Goal: Task Accomplishment & Management: Manage account settings

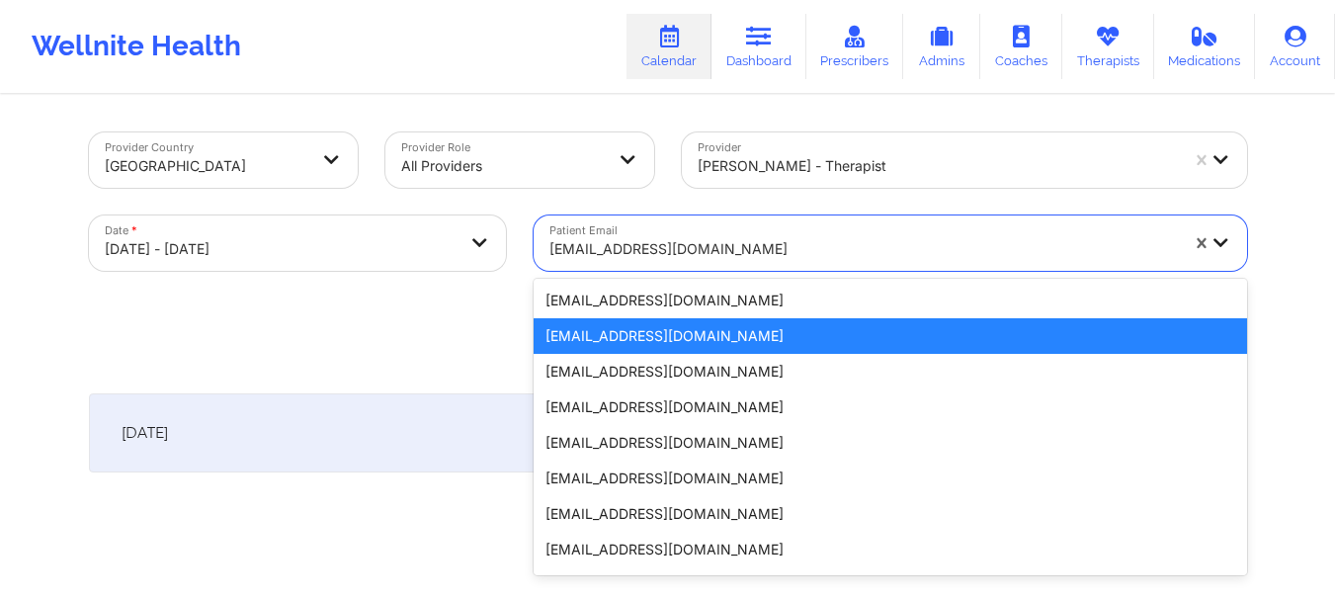
click at [943, 252] on div at bounding box center [863, 249] width 628 height 24
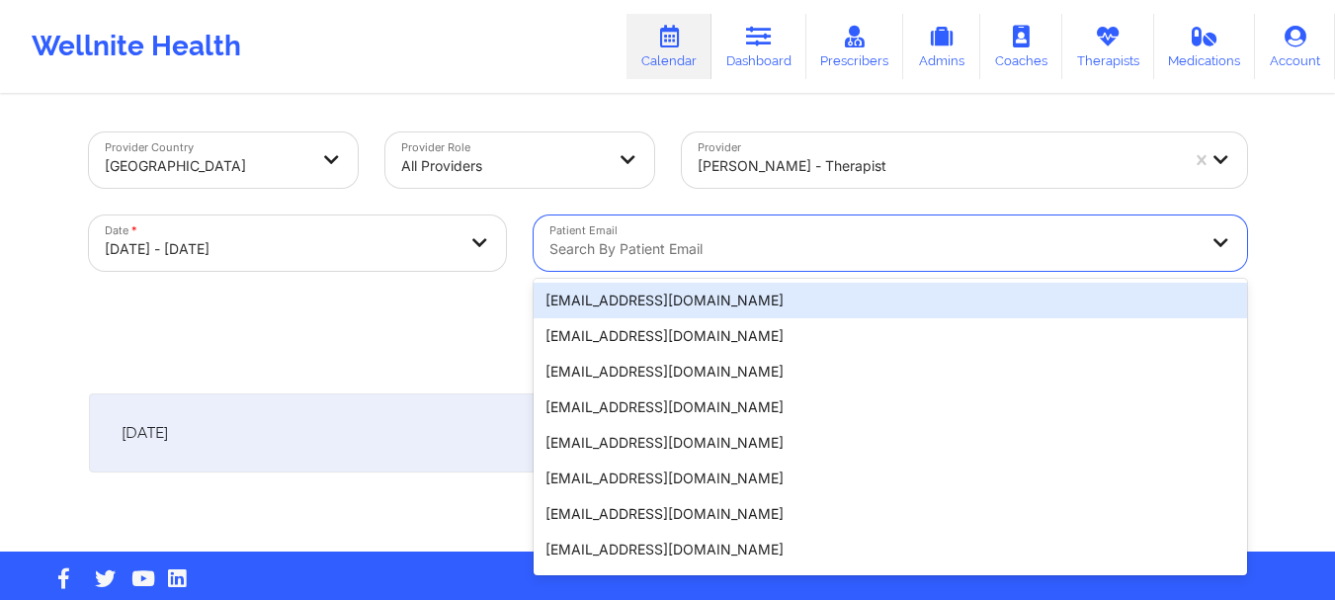
click at [1278, 291] on div "Provider Country United States Provider Role All Providers Provider Sharice Whi…" at bounding box center [667, 275] width 1335 height 551
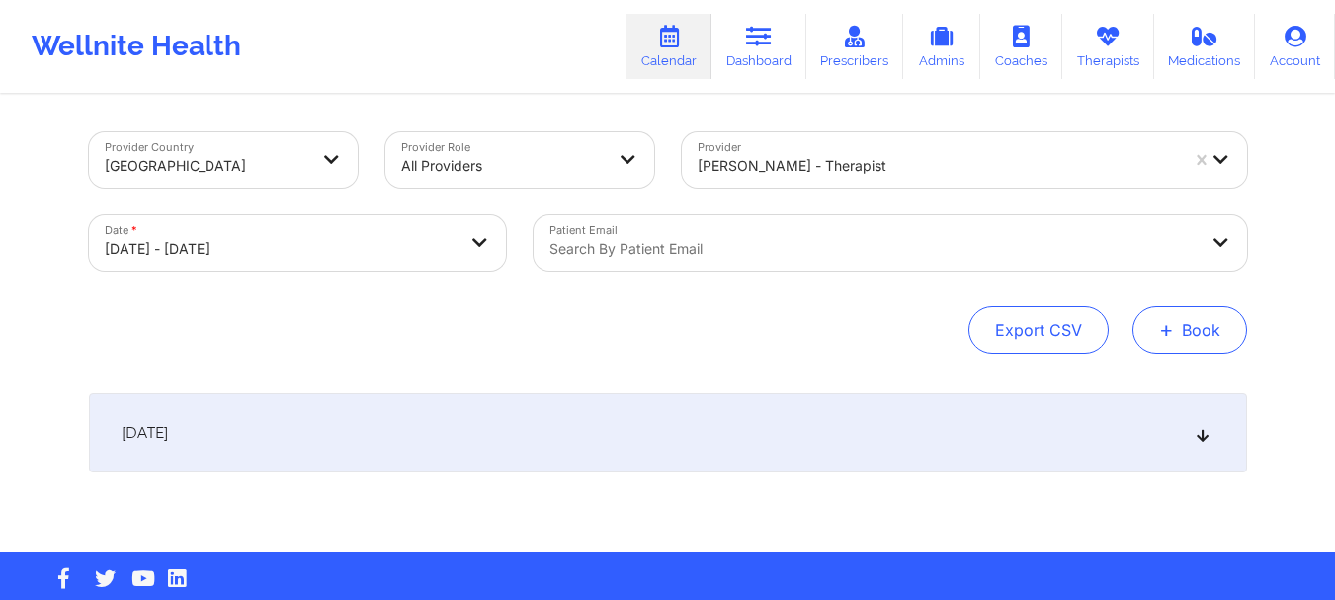
click at [1195, 320] on button "+ Book" at bounding box center [1189, 329] width 115 height 47
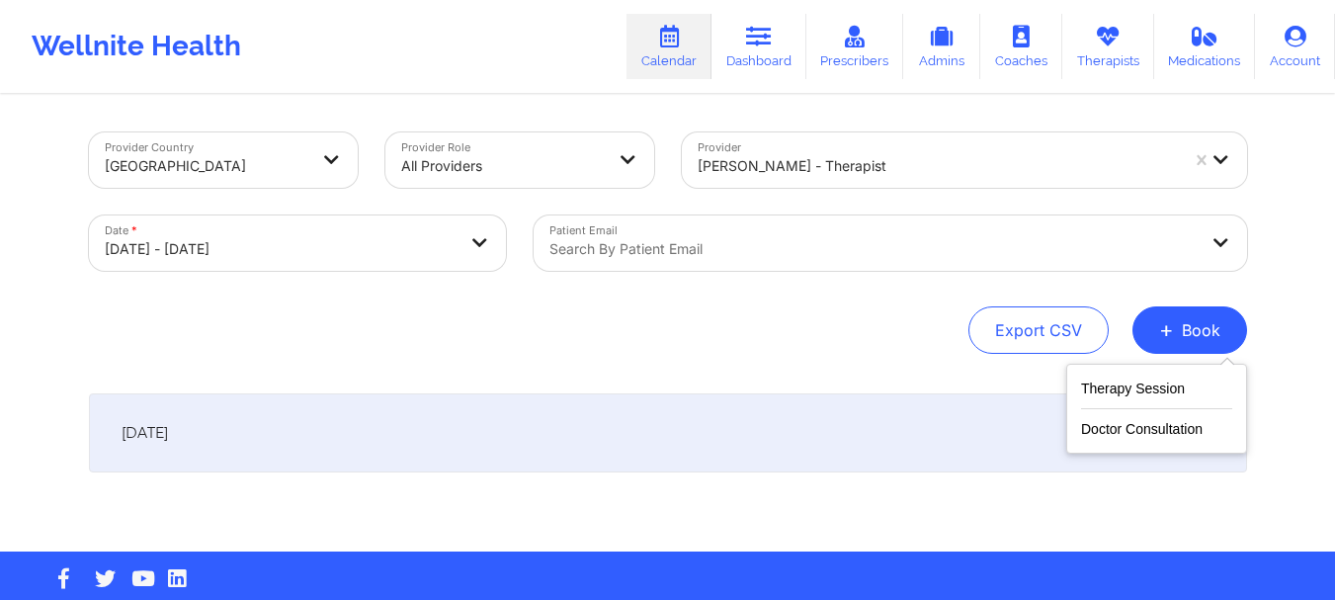
click at [1080, 373] on div "Therapy Session Doctor Consultation" at bounding box center [1156, 409] width 181 height 90
click at [1096, 387] on button "Therapy Session" at bounding box center [1156, 392] width 151 height 33
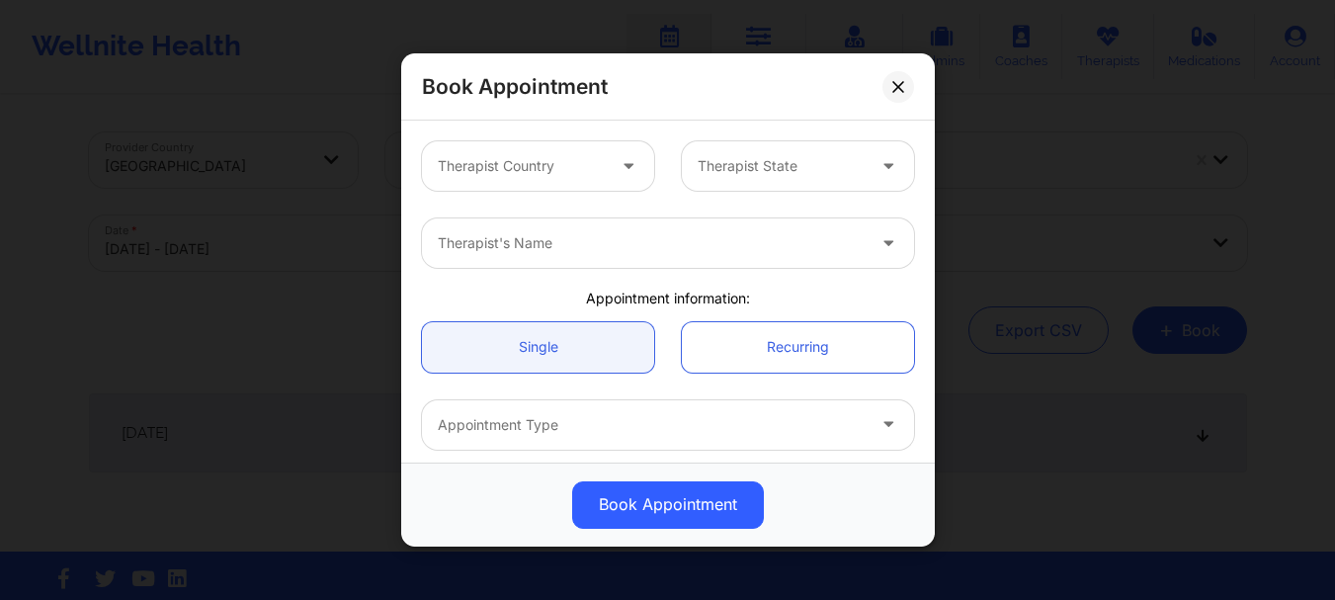
click at [529, 151] on div "Therapist Country" at bounding box center [514, 165] width 185 height 49
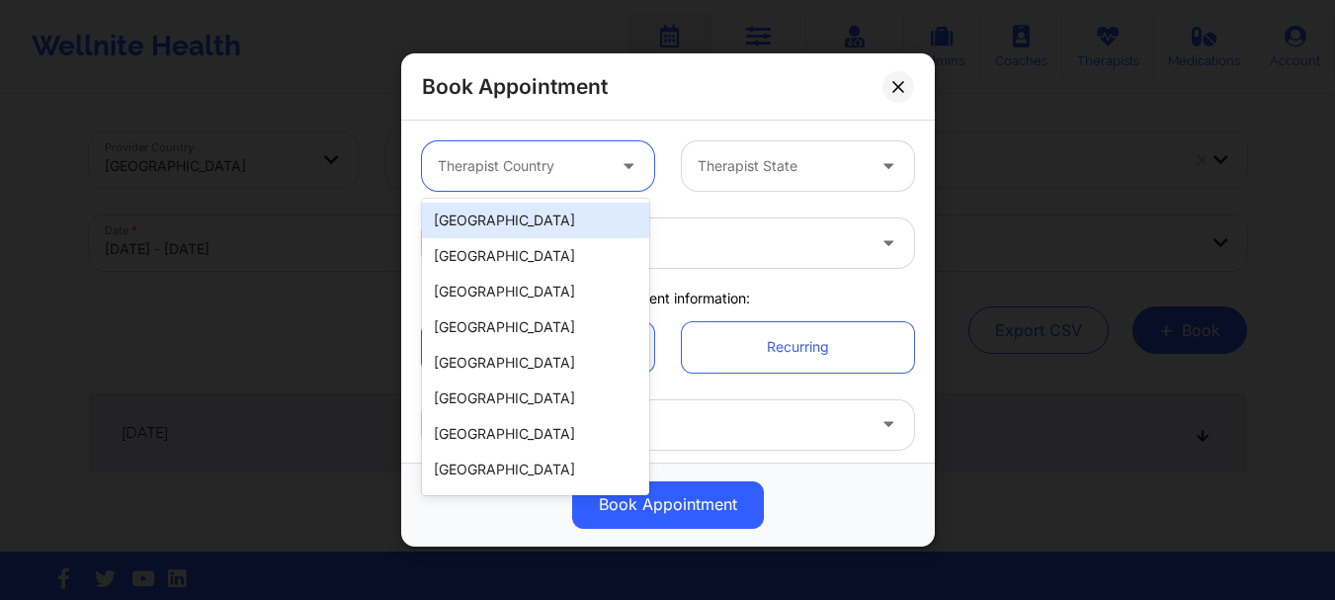
click at [519, 209] on div "[GEOGRAPHIC_DATA]" at bounding box center [535, 221] width 227 height 36
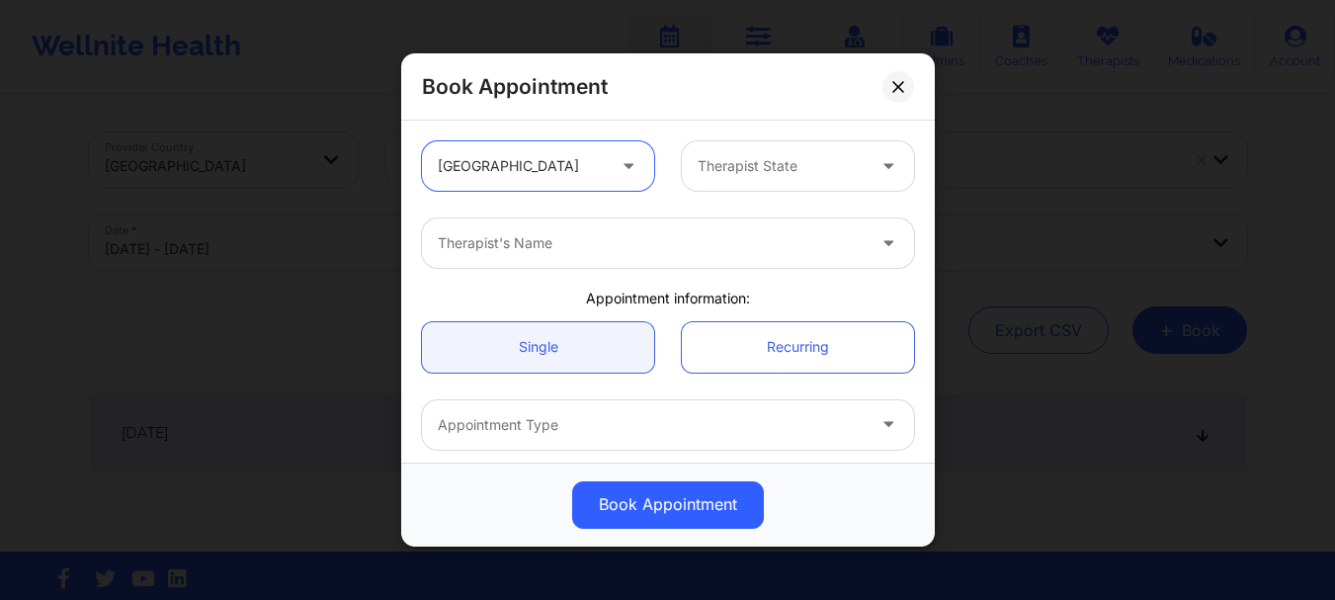
click at [819, 176] on div at bounding box center [780, 166] width 167 height 24
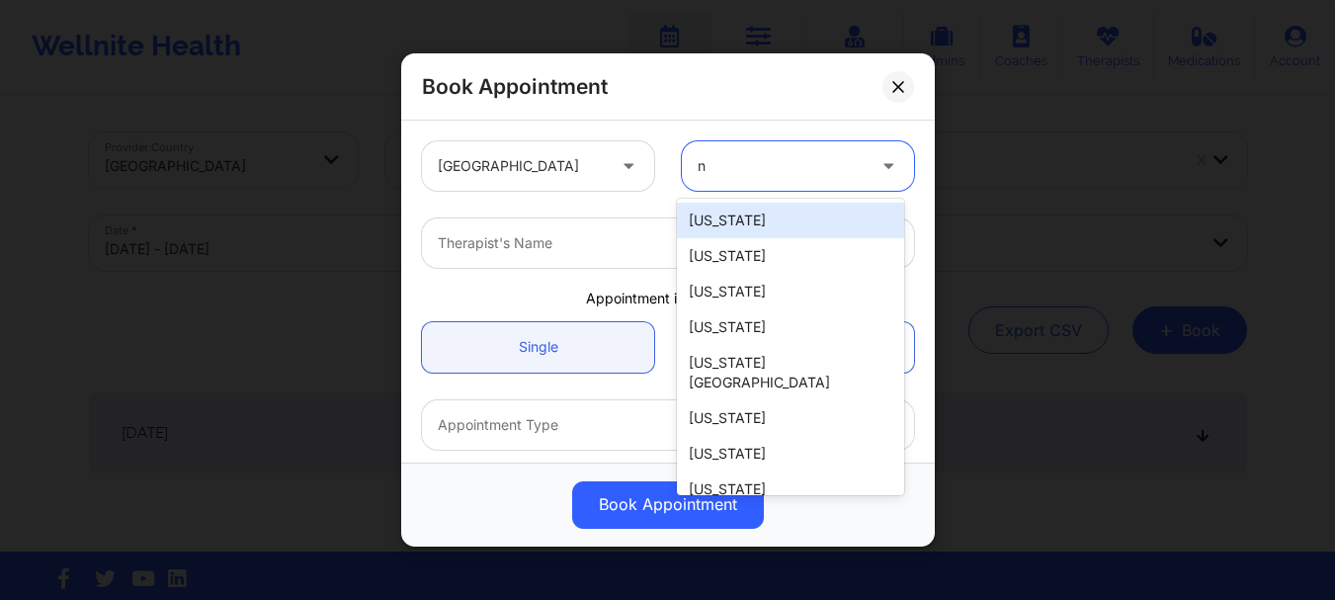
type input "ny"
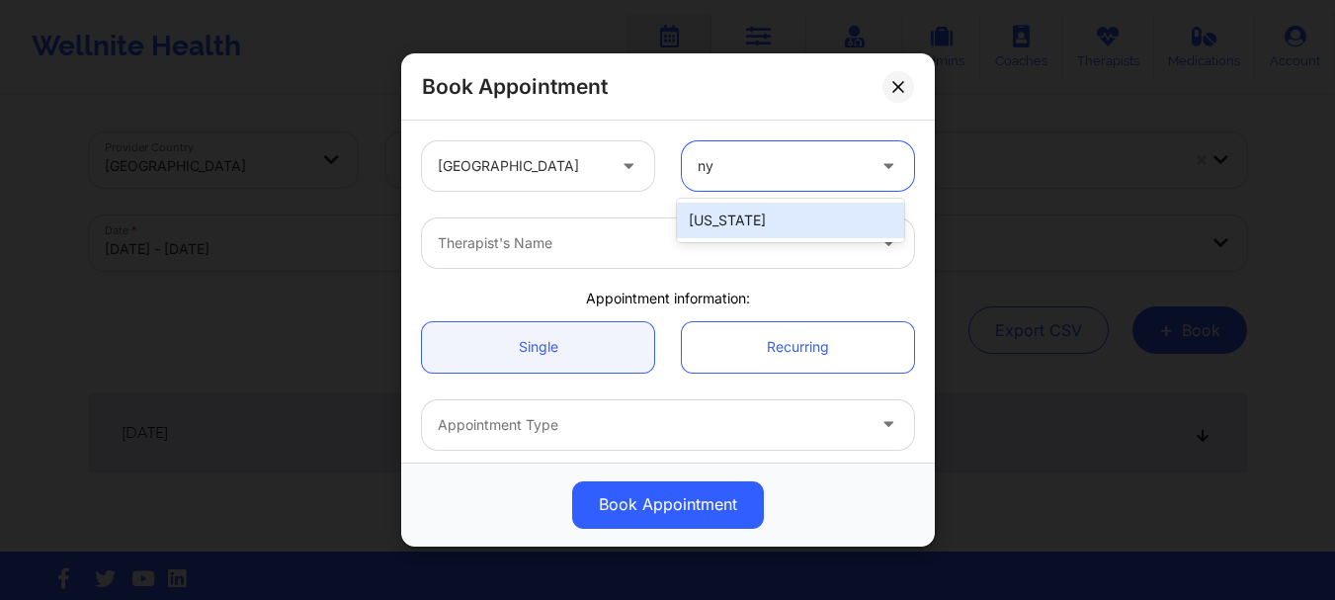
click at [755, 225] on div "[US_STATE]" at bounding box center [790, 221] width 227 height 36
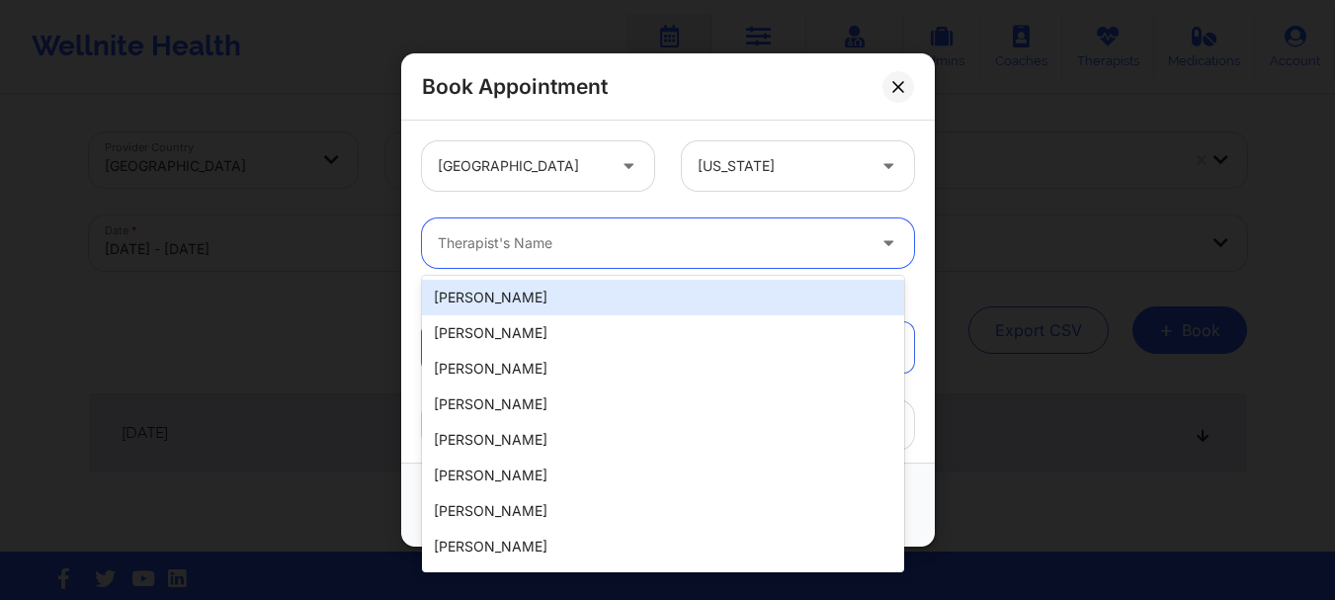
click at [695, 237] on div at bounding box center [651, 243] width 427 height 24
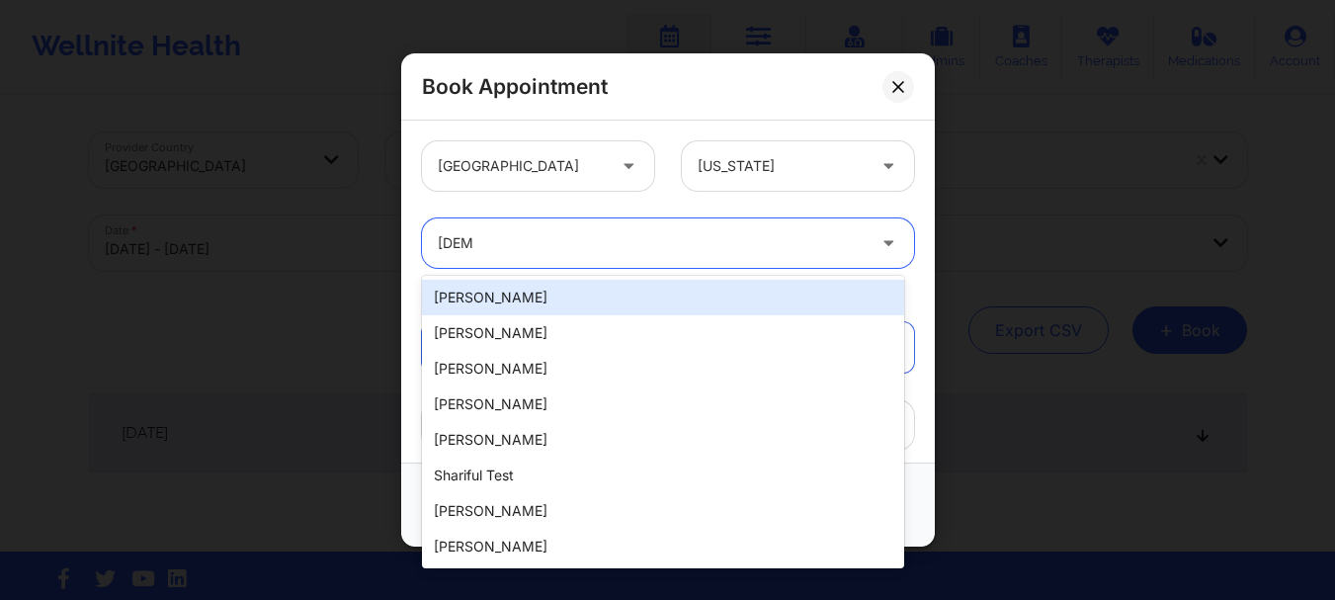
type input "sharic"
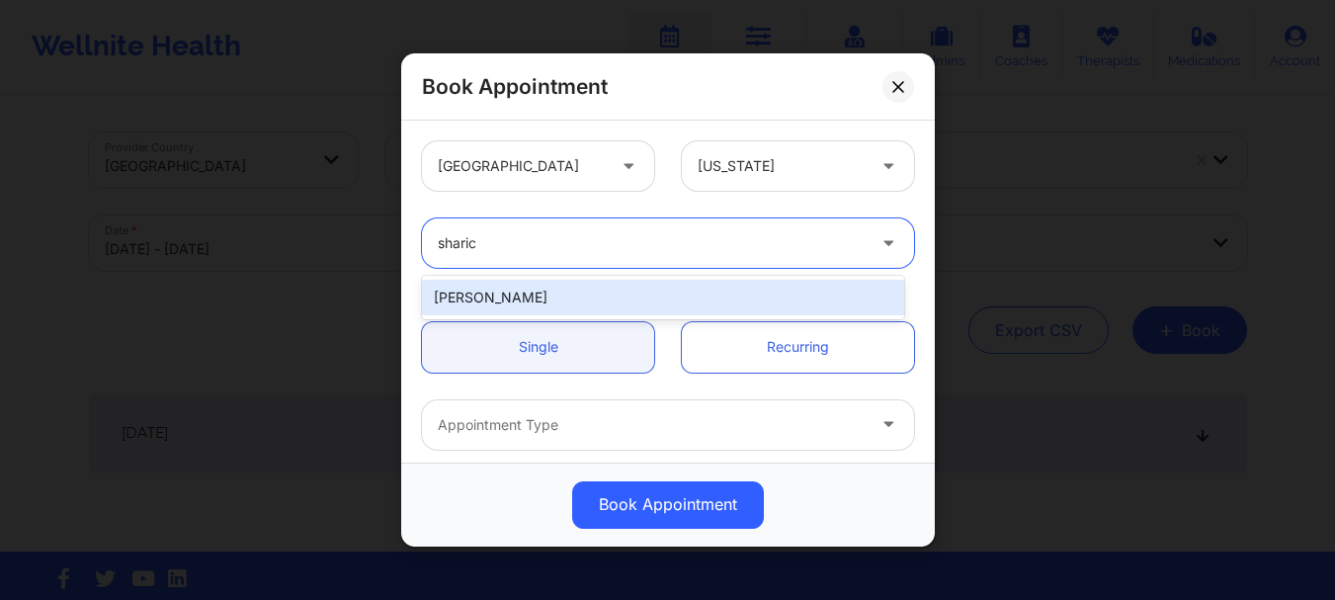
click at [582, 292] on div "Sharice White" at bounding box center [663, 298] width 482 height 36
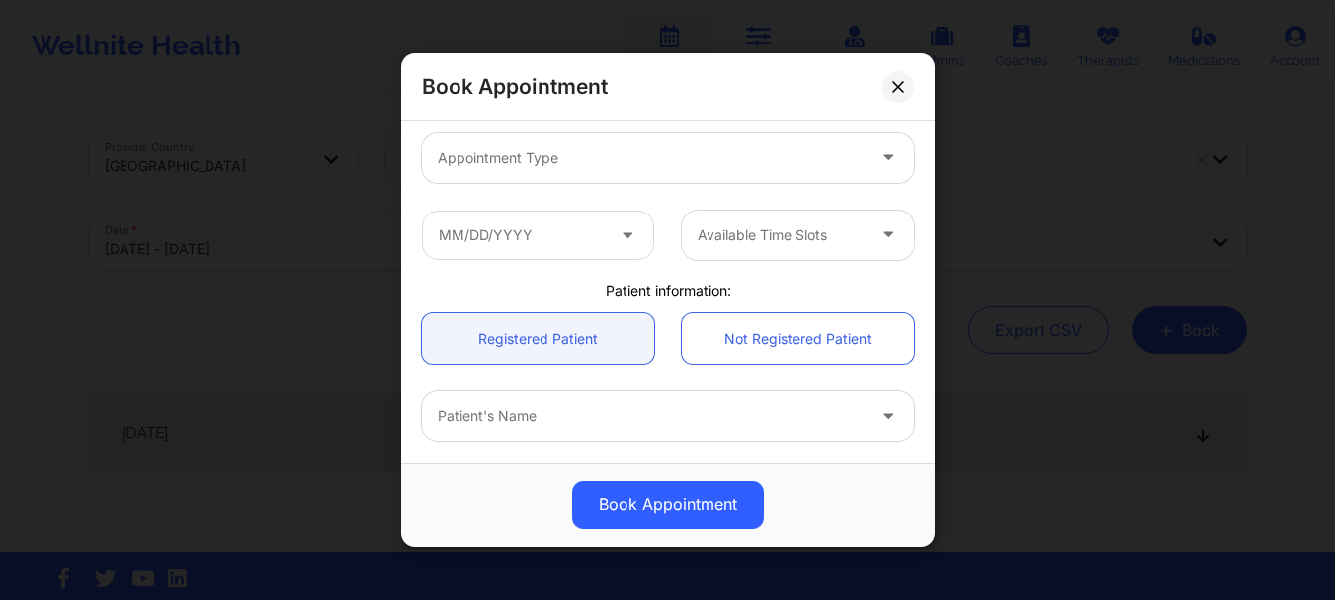
scroll to position [268, 0]
click at [573, 145] on div at bounding box center [651, 157] width 427 height 24
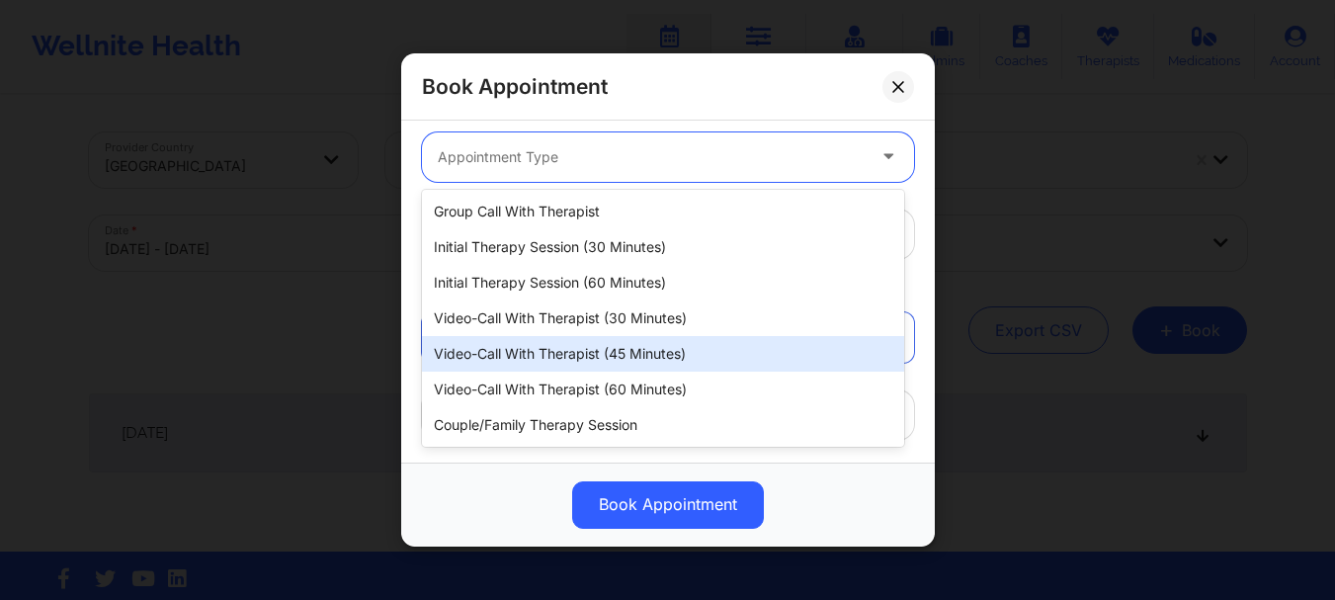
click at [572, 336] on div "Video-Call with Therapist (45 minutes)" at bounding box center [663, 354] width 482 height 36
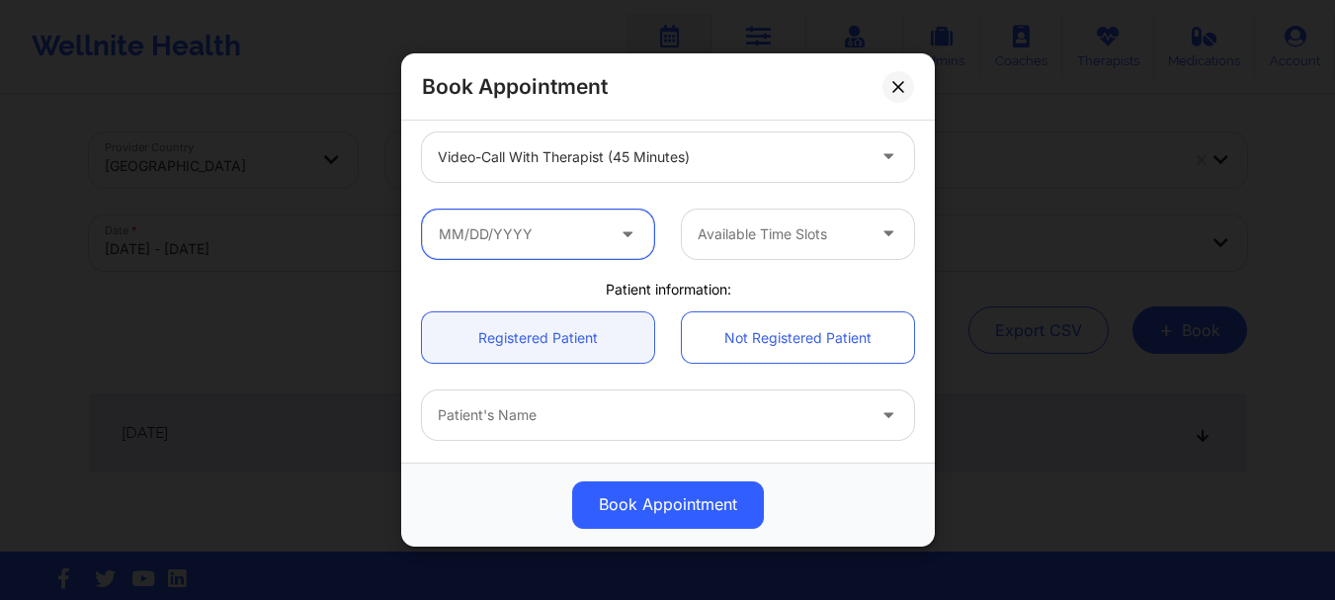
click at [543, 241] on input "text" at bounding box center [538, 233] width 232 height 49
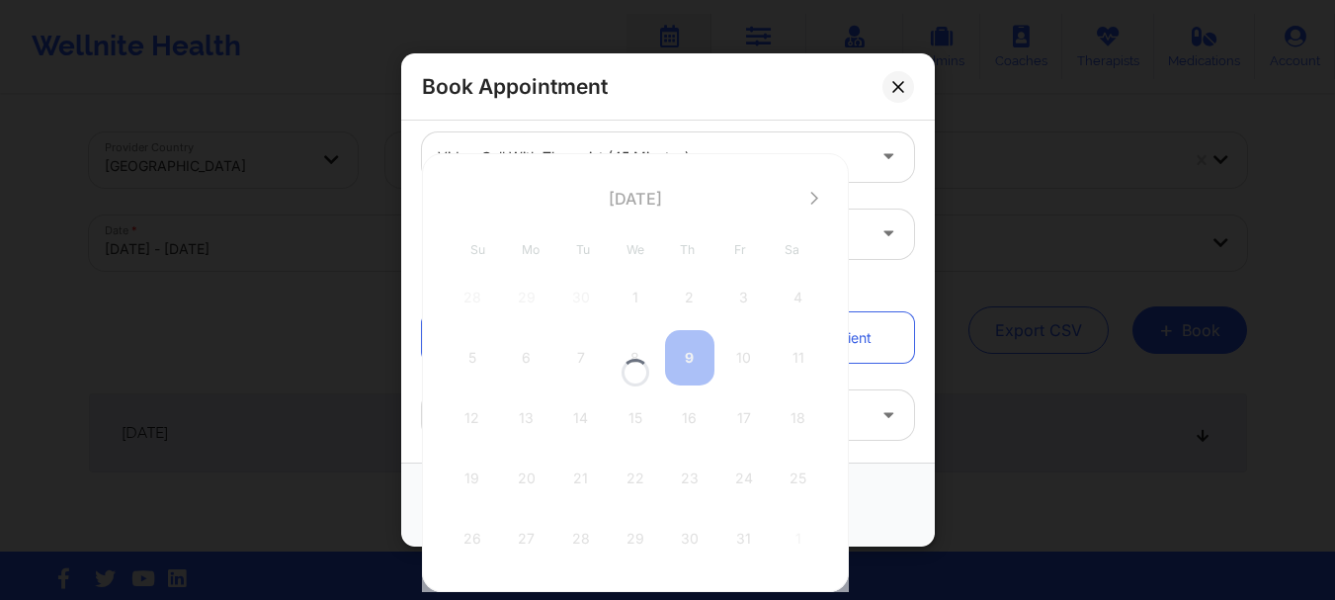
click at [478, 414] on div at bounding box center [635, 372] width 427 height 439
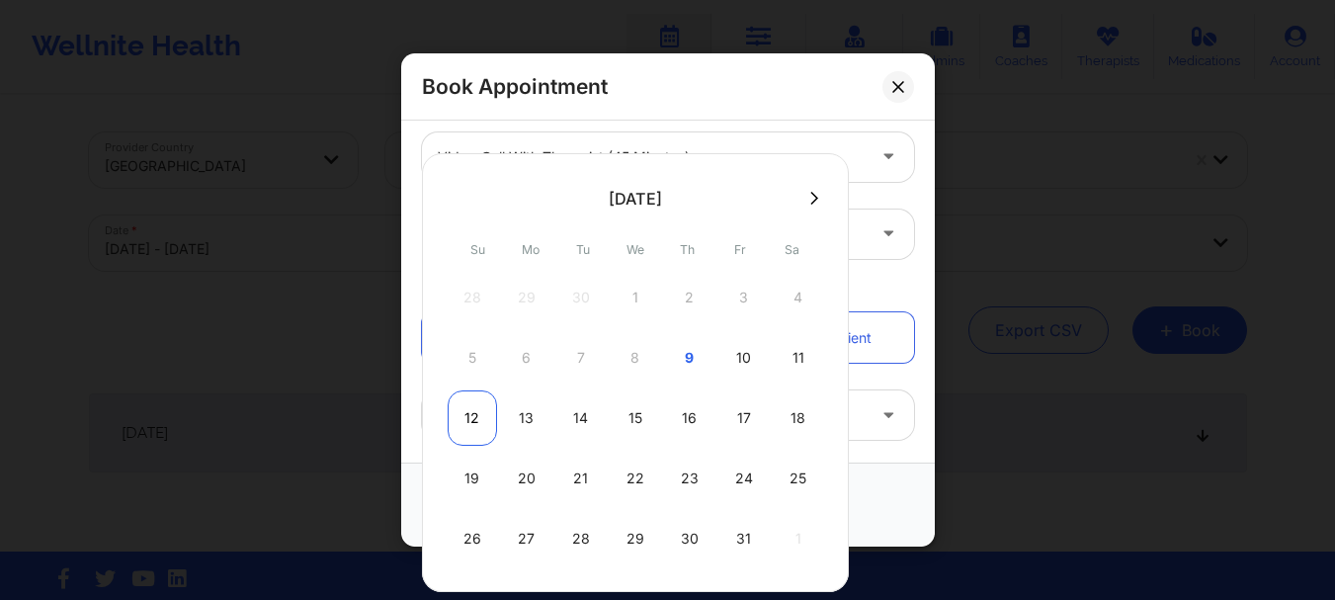
click at [451, 421] on div "12" at bounding box center [472, 417] width 49 height 55
type input "10/12/2025"
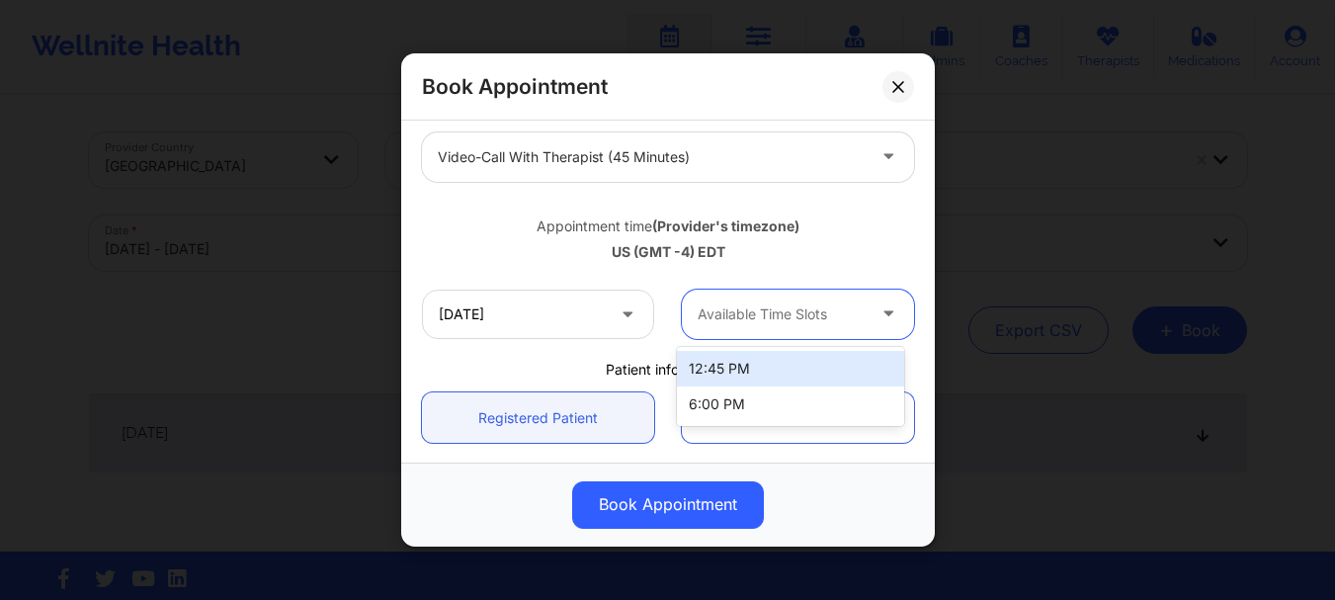
click at [724, 330] on div "Available Time Slots" at bounding box center [774, 313] width 185 height 49
click at [651, 362] on div "Patient information:" at bounding box center [668, 370] width 520 height 20
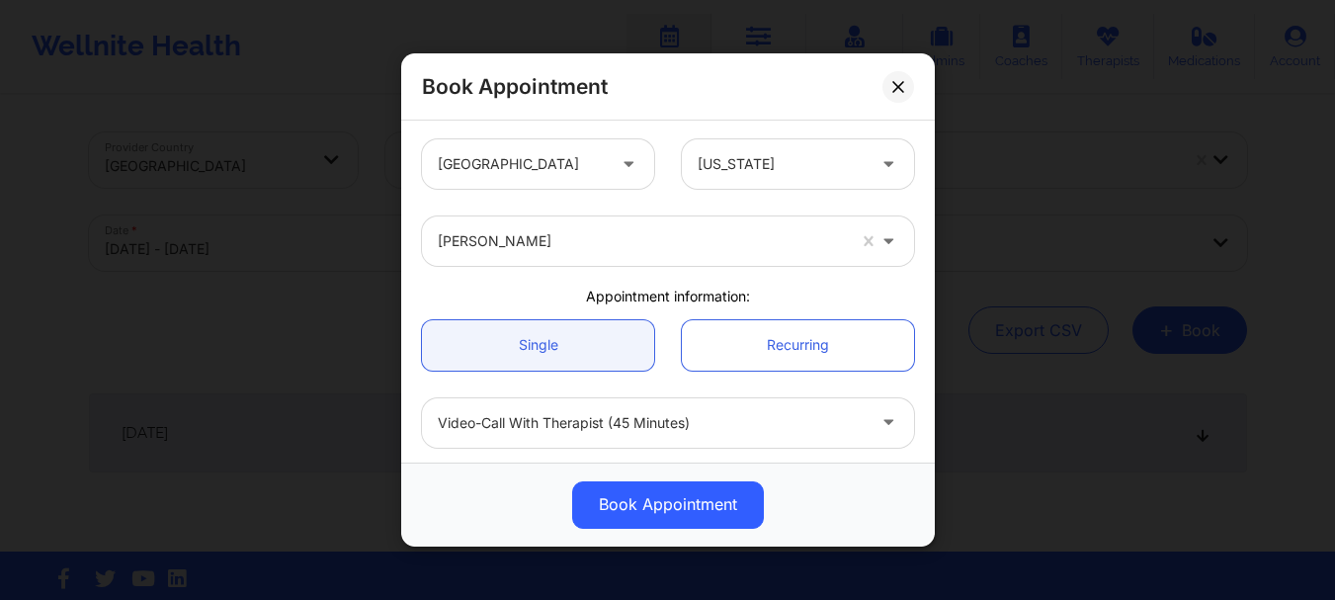
scroll to position [0, 0]
click at [903, 78] on button at bounding box center [898, 87] width 32 height 32
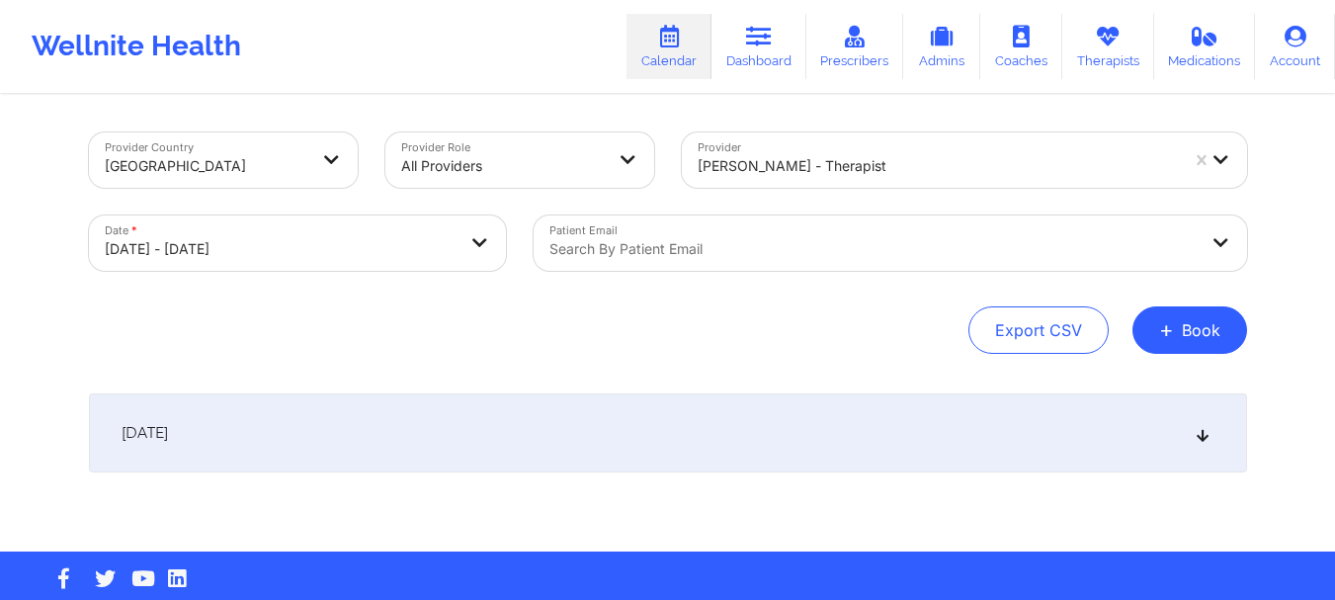
click at [745, 158] on div at bounding box center [937, 166] width 480 height 24
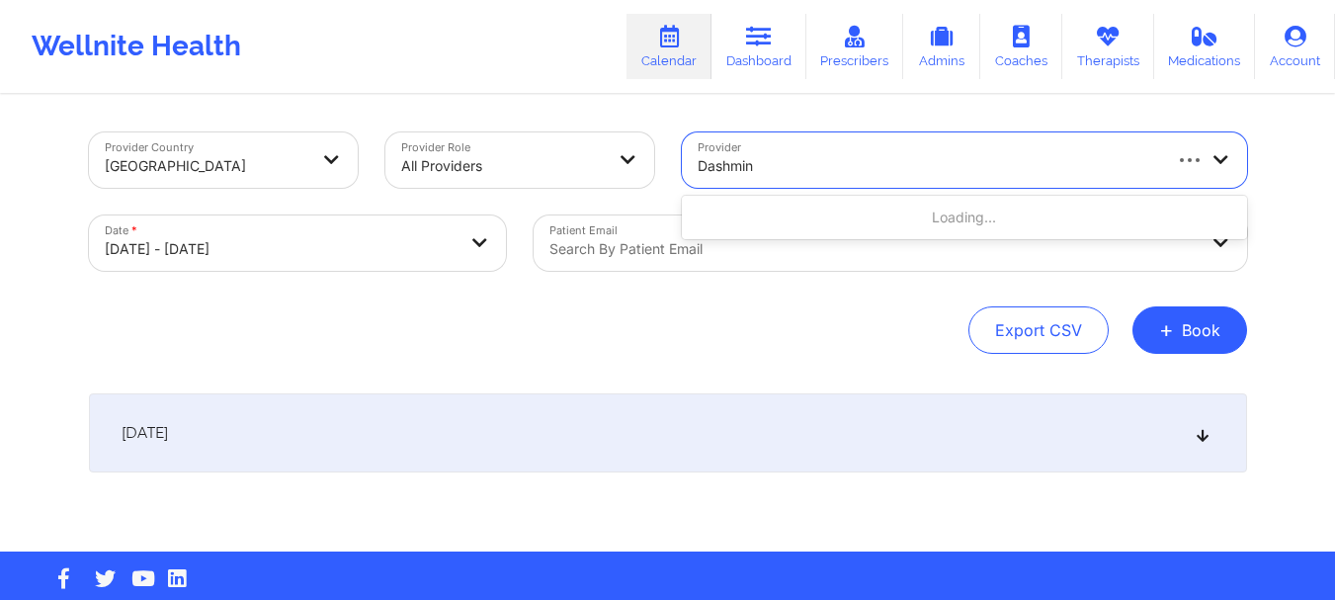
type input "Dashmina"
click at [803, 161] on div at bounding box center [947, 166] width 500 height 24
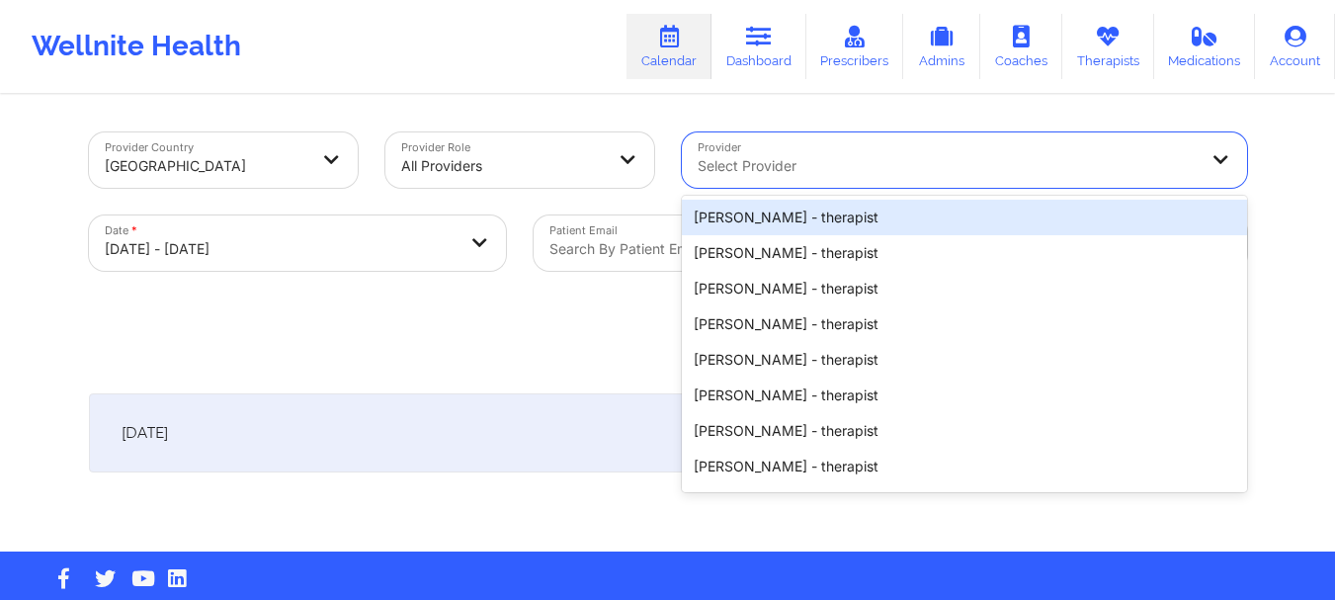
click at [803, 161] on div at bounding box center [947, 166] width 500 height 24
type input "Dash"
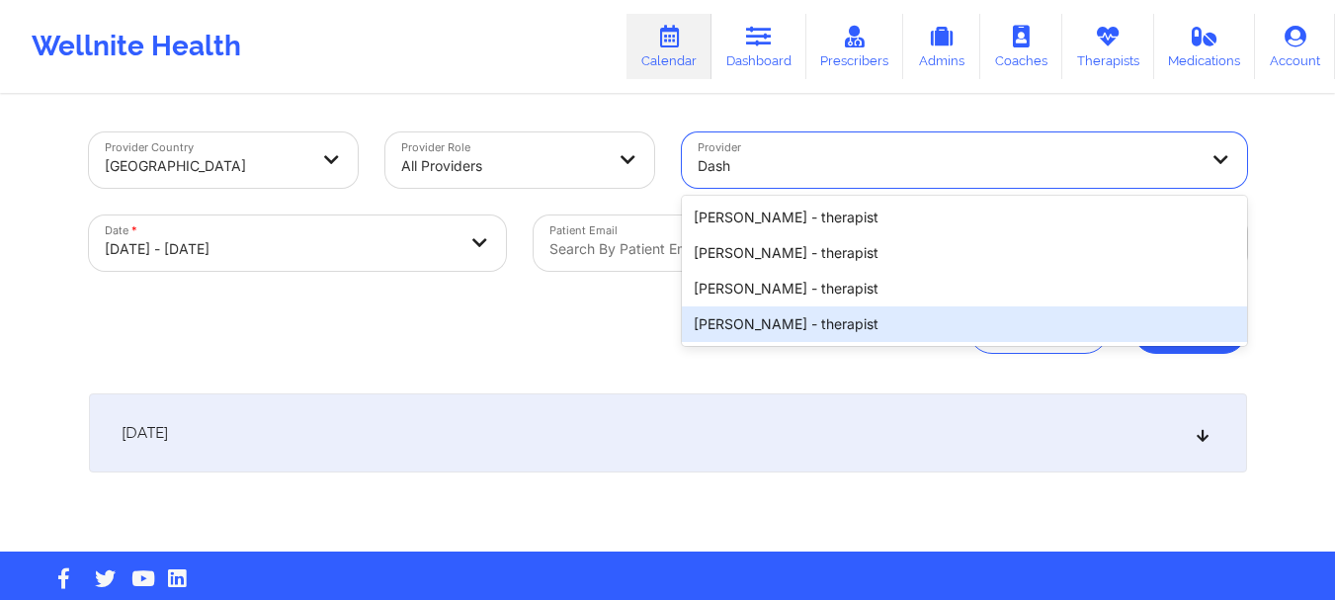
click at [848, 313] on div "Dashima Green - therapist" at bounding box center [964, 324] width 565 height 36
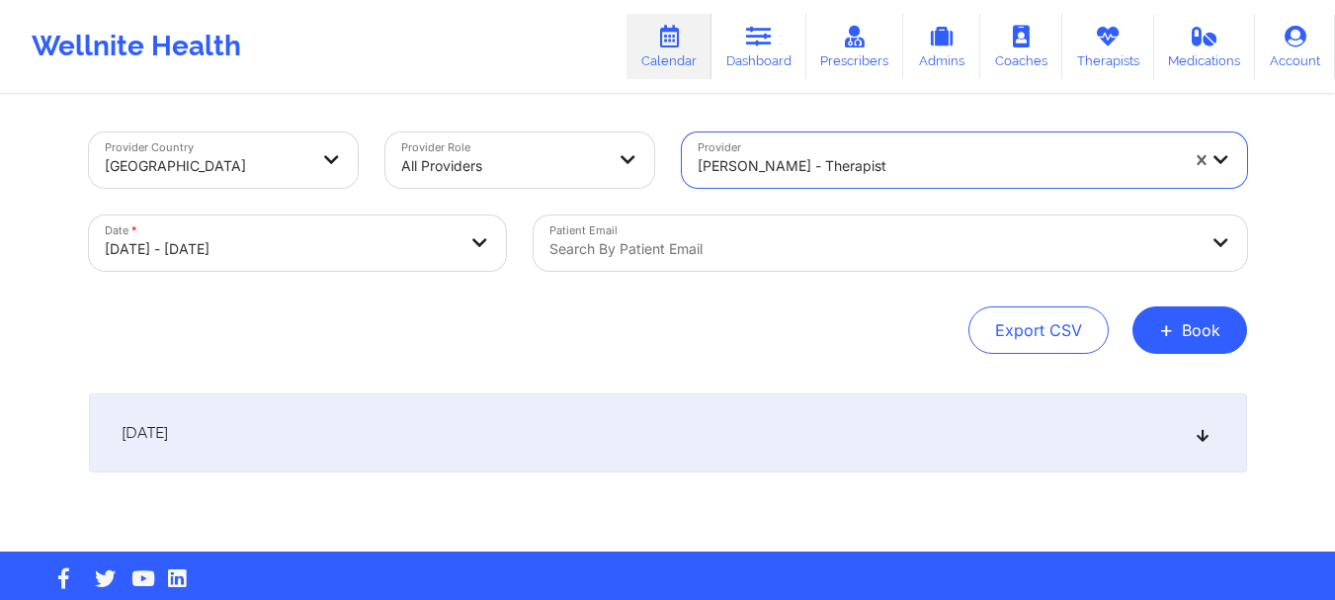
click at [461, 252] on body "Wellnite Health Calendar Dashboard Prescribers Admins Coaches Therapists Medica…" at bounding box center [667, 300] width 1335 height 600
select select "2025-9"
select select "2025-10"
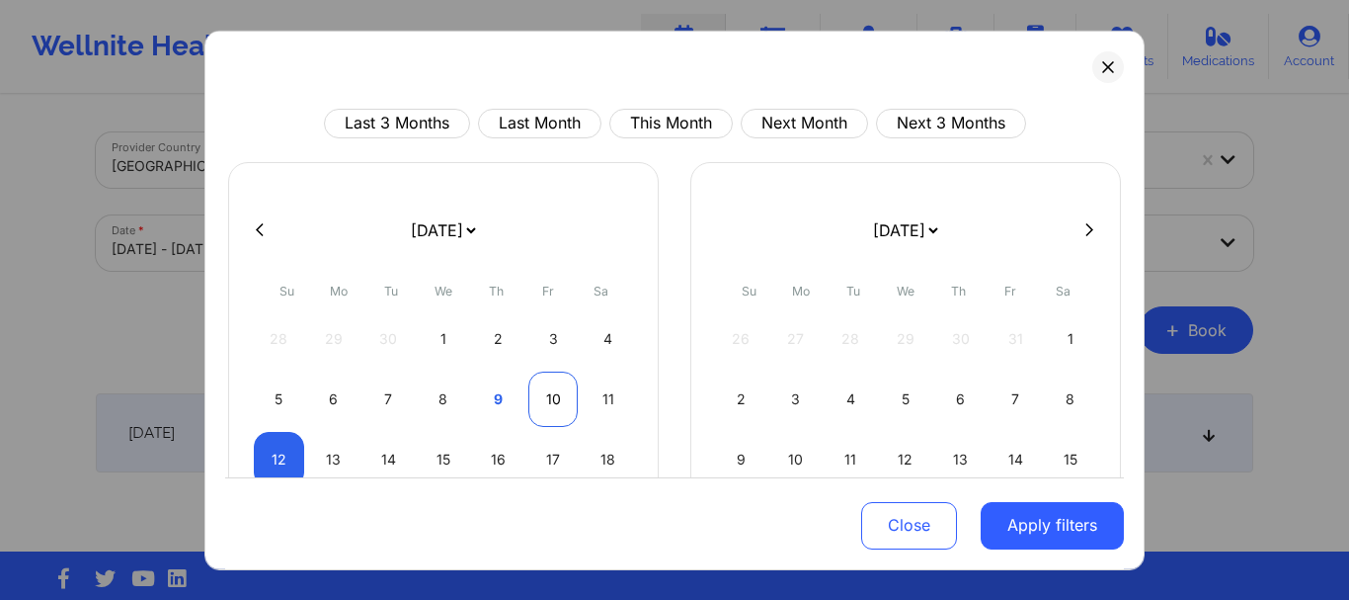
click at [561, 394] on div "10" at bounding box center [554, 397] width 50 height 55
select select "2025-9"
select select "2025-10"
select select "2025-9"
select select "2025-10"
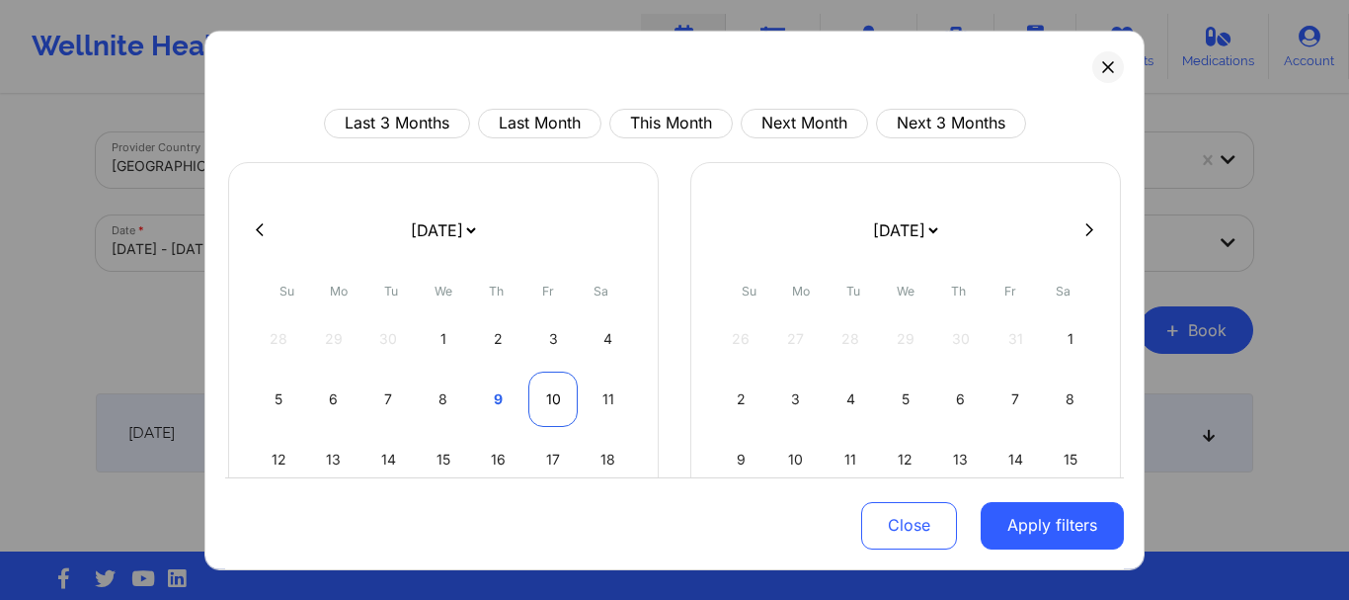
click at [565, 411] on div "10" at bounding box center [554, 397] width 50 height 55
select select "2025-9"
select select "2025-10"
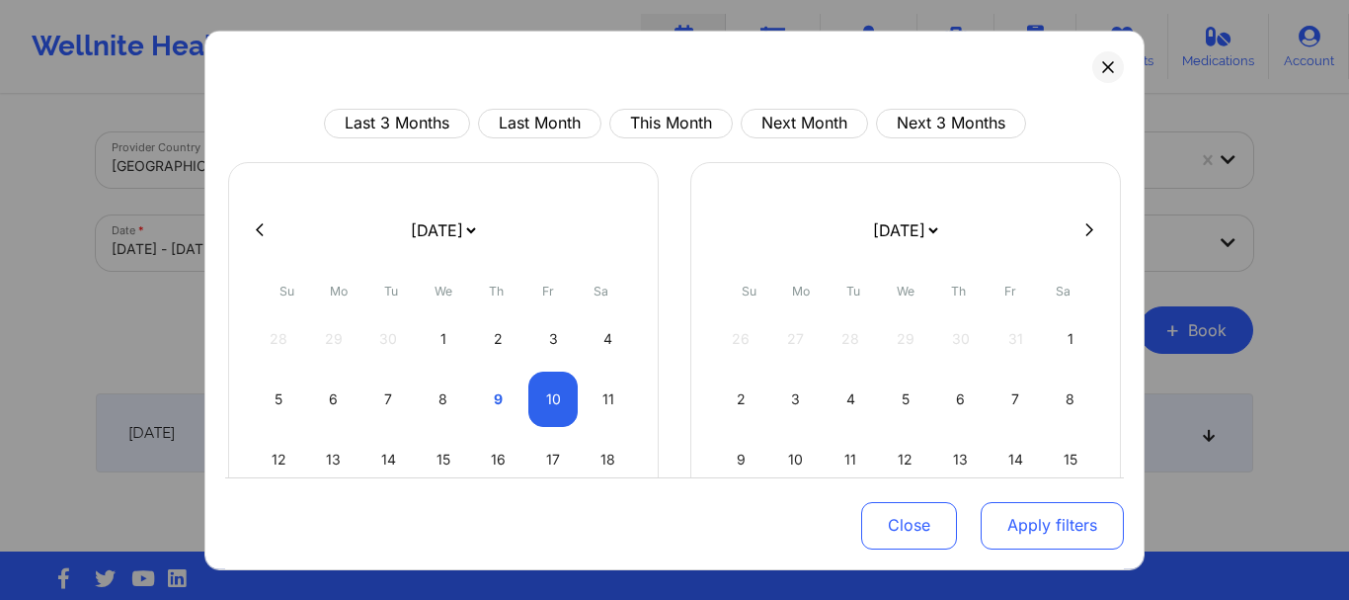
click at [1062, 525] on button "Apply filters" at bounding box center [1052, 525] width 143 height 47
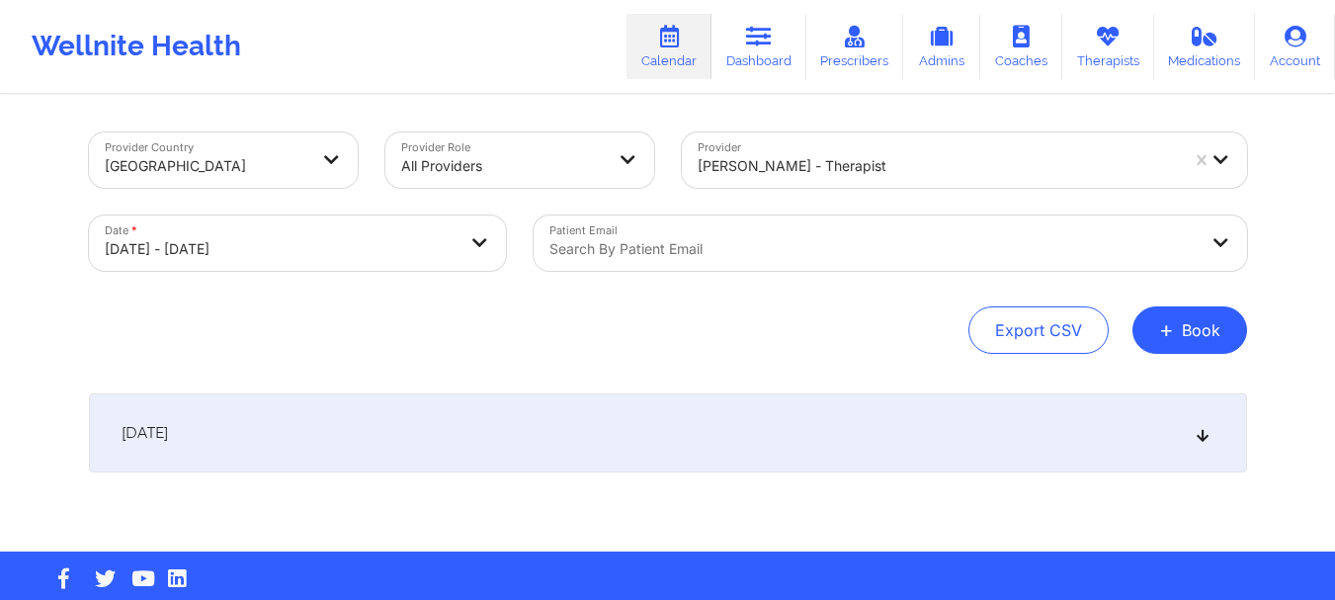
click at [594, 434] on div "October 10, 2025" at bounding box center [668, 432] width 1158 height 79
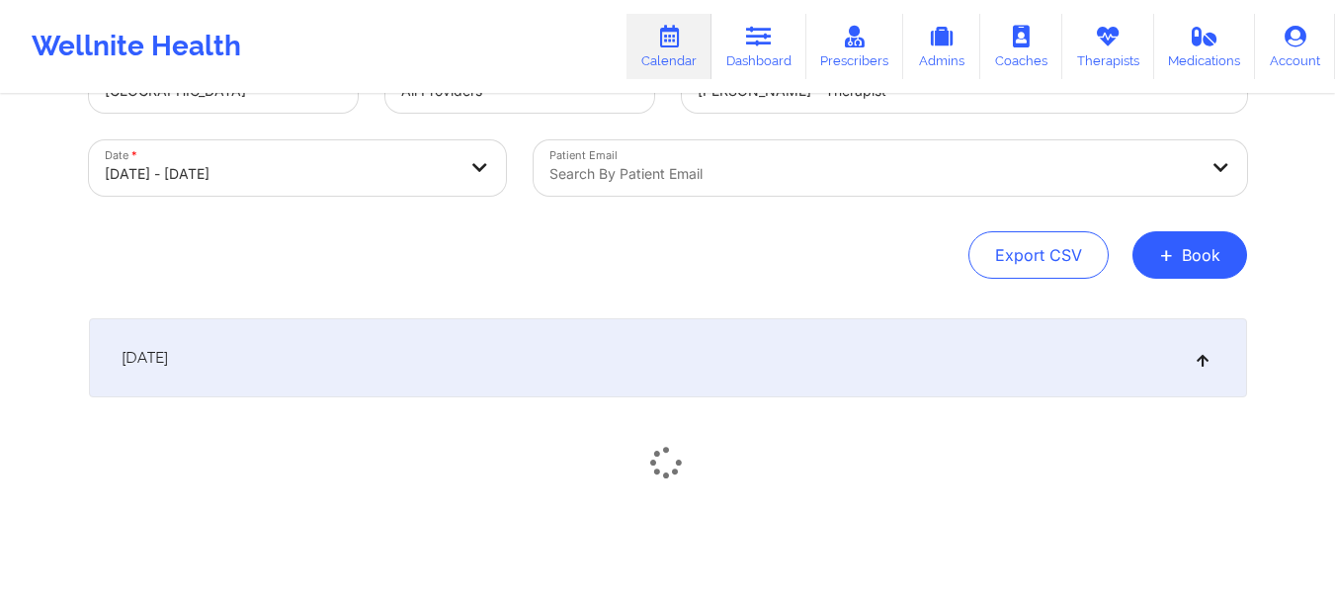
scroll to position [163, 0]
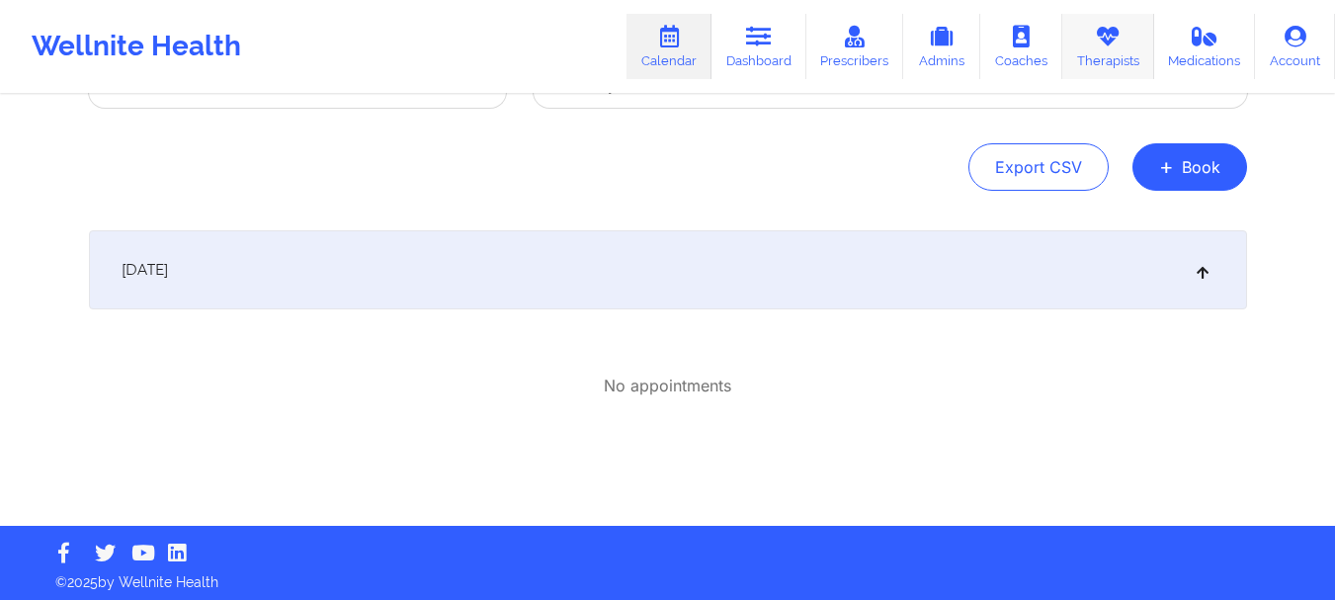
click at [1140, 53] on link "Therapists" at bounding box center [1108, 46] width 92 height 65
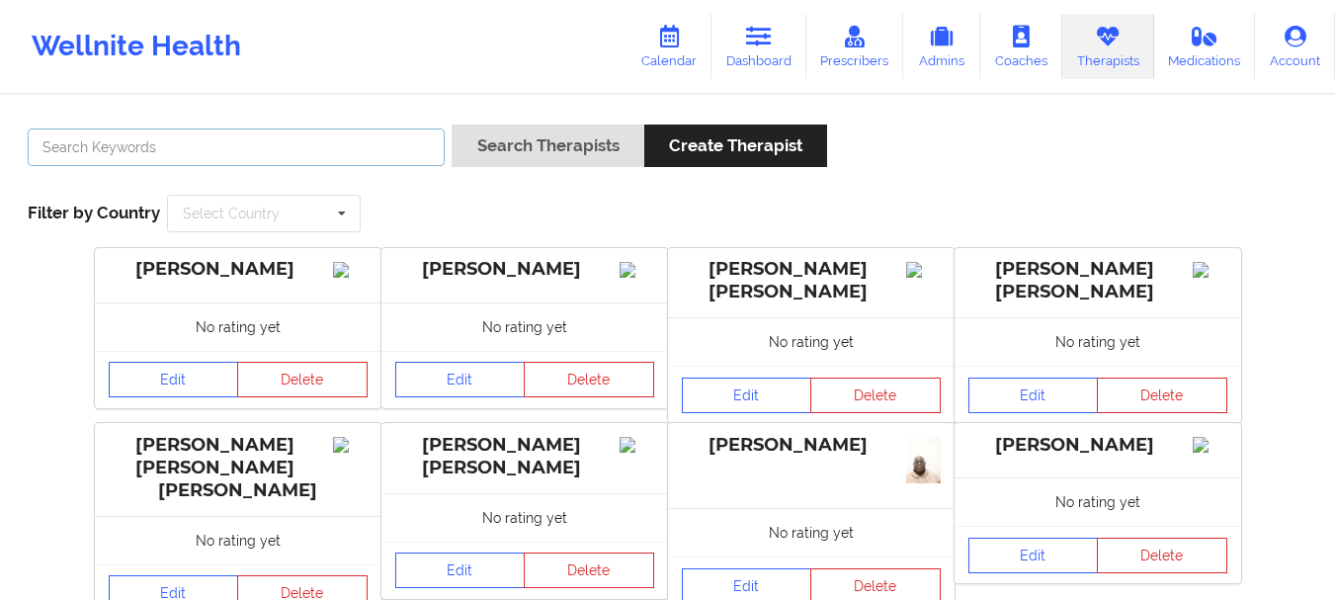
click at [374, 135] on input "text" at bounding box center [236, 147] width 417 height 38
click at [380, 146] on input "An" at bounding box center [236, 147] width 417 height 38
type input "A"
type input "[PERSON_NAME]"
click at [451, 124] on button "Search Therapists" at bounding box center [547, 145] width 192 height 42
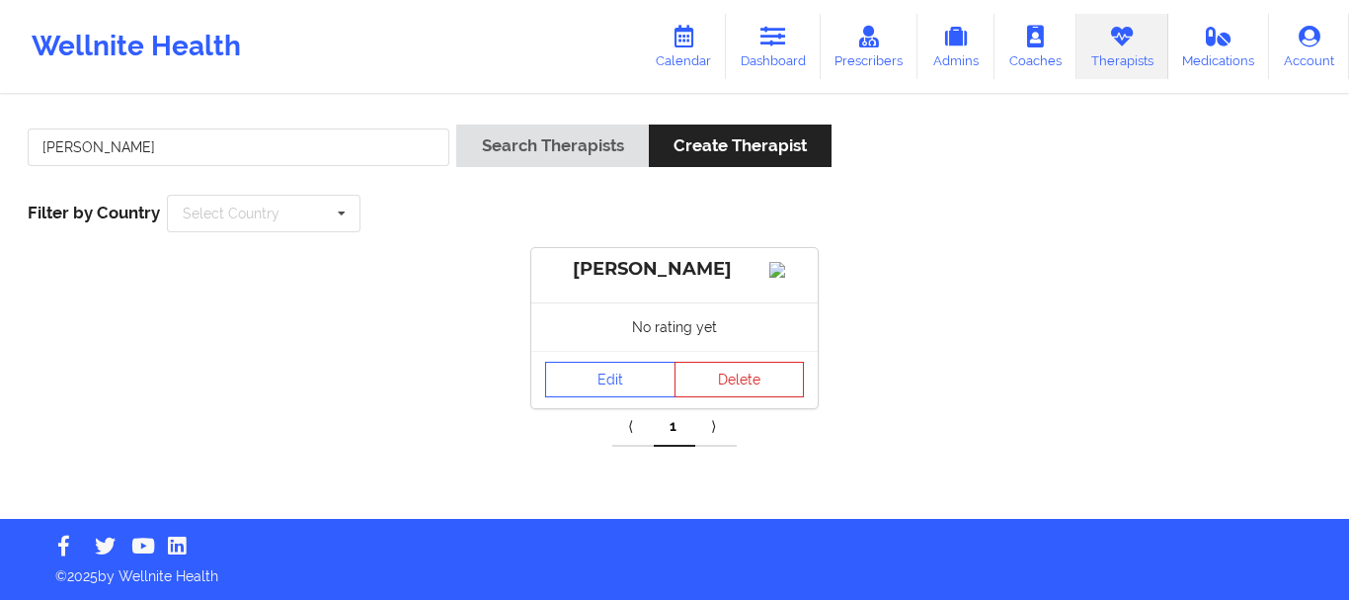
click at [627, 264] on div "[PERSON_NAME]" at bounding box center [674, 269] width 259 height 23
click at [648, 350] on div "No rating yet" at bounding box center [674, 326] width 286 height 48
click at [635, 387] on link "Edit" at bounding box center [610, 380] width 130 height 36
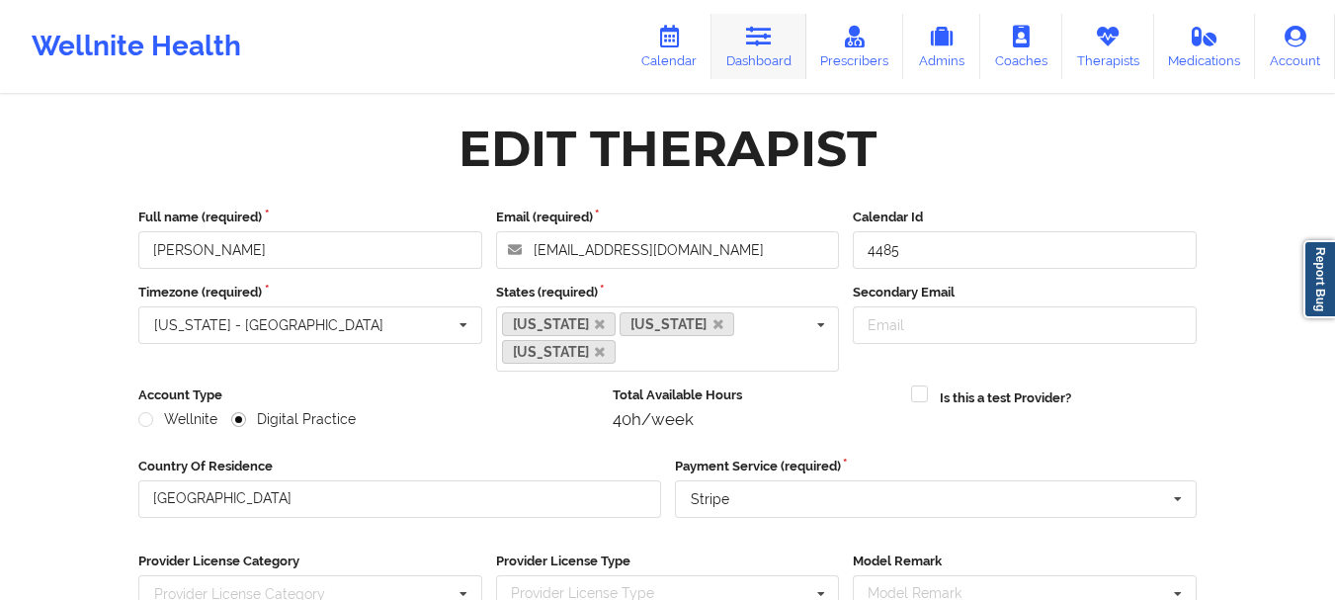
click at [747, 38] on link "Dashboard" at bounding box center [758, 46] width 95 height 65
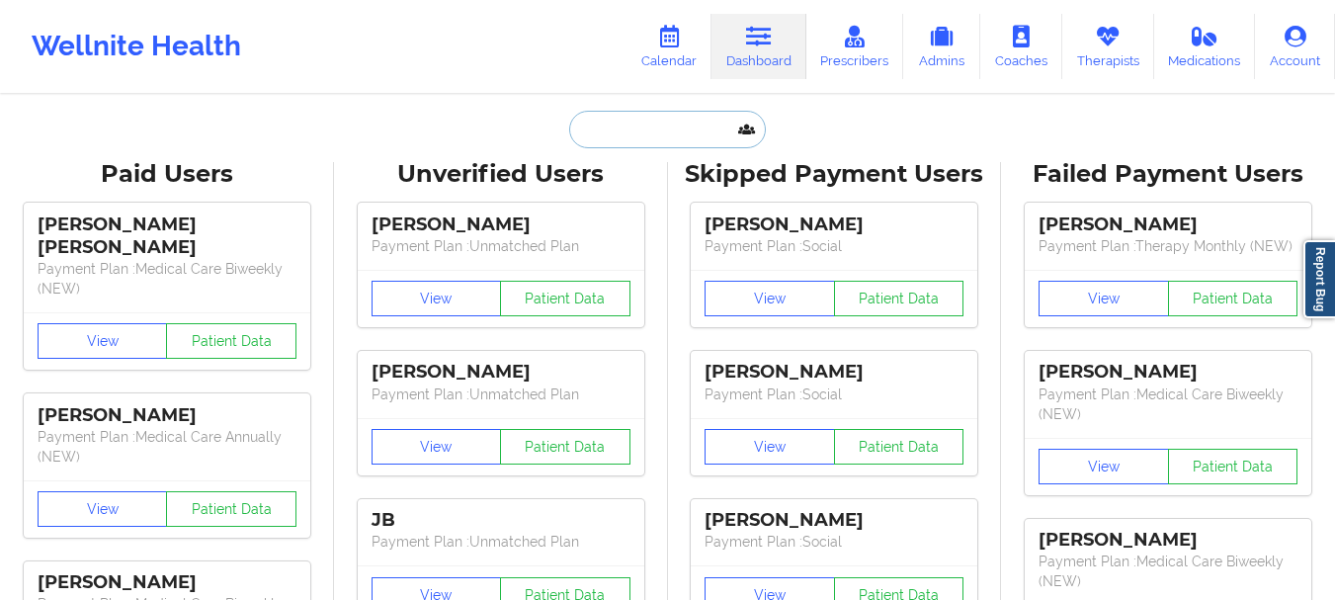
click at [673, 119] on input "text" at bounding box center [667, 130] width 196 height 38
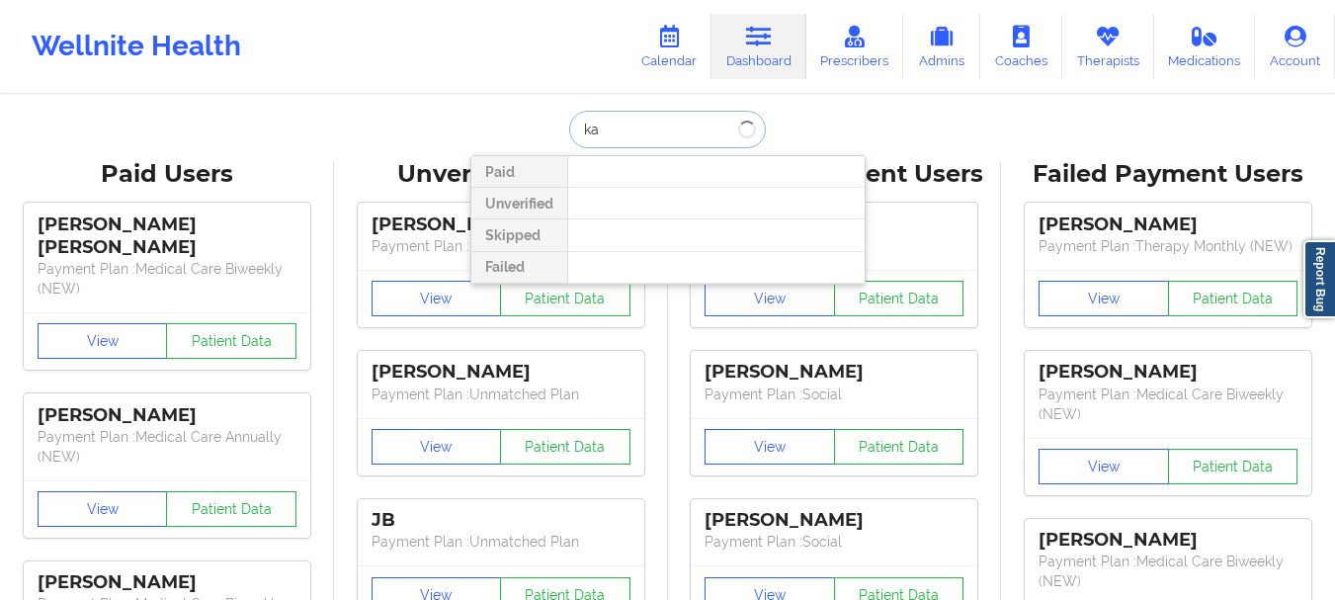
type input "k"
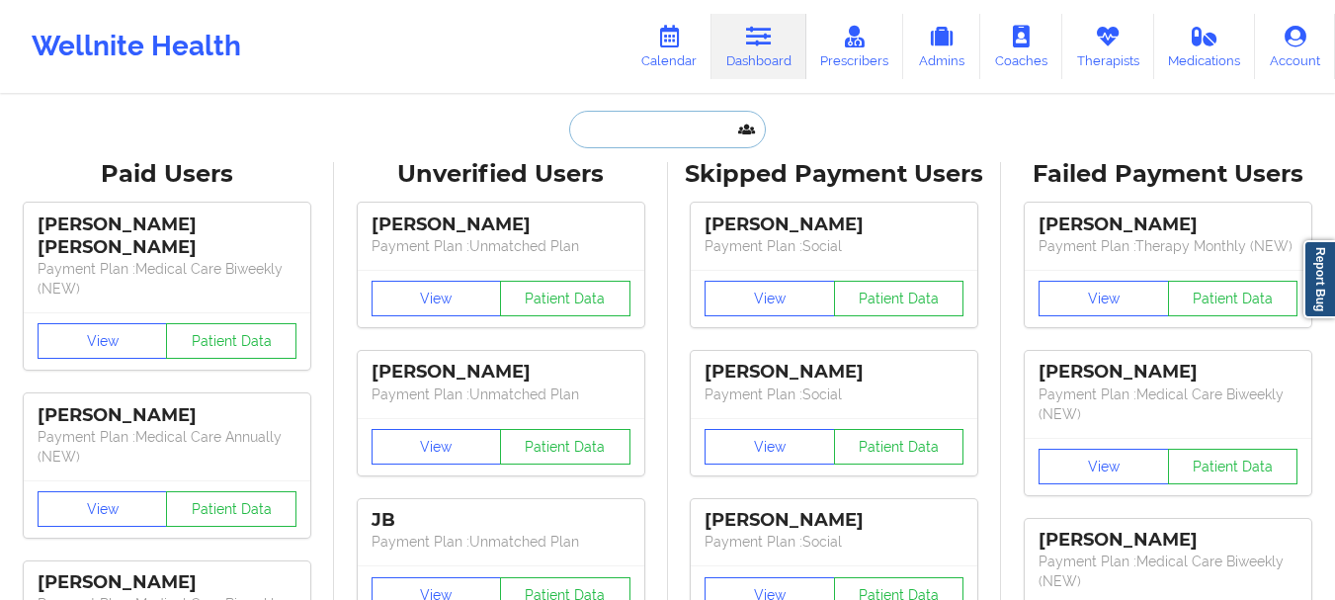
click at [612, 127] on input "text" at bounding box center [667, 130] width 196 height 38
paste input "[PHONE_NUMBER]"
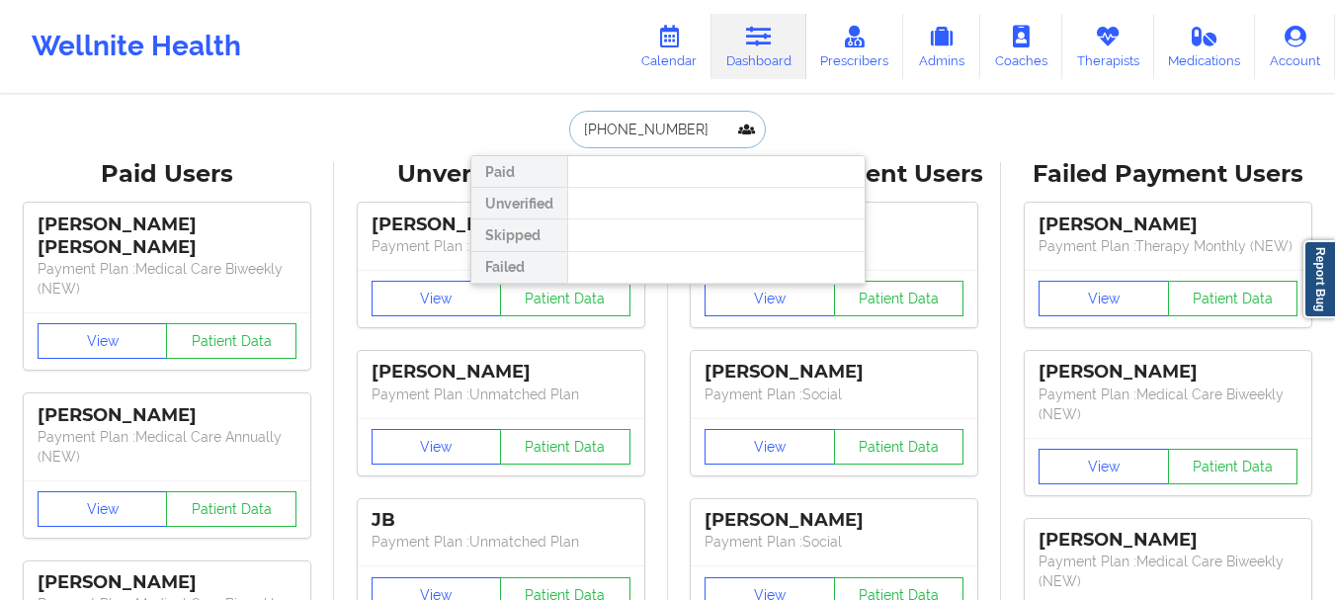
click at [674, 137] on input "[PHONE_NUMBER]" at bounding box center [667, 130] width 196 height 38
type input "("
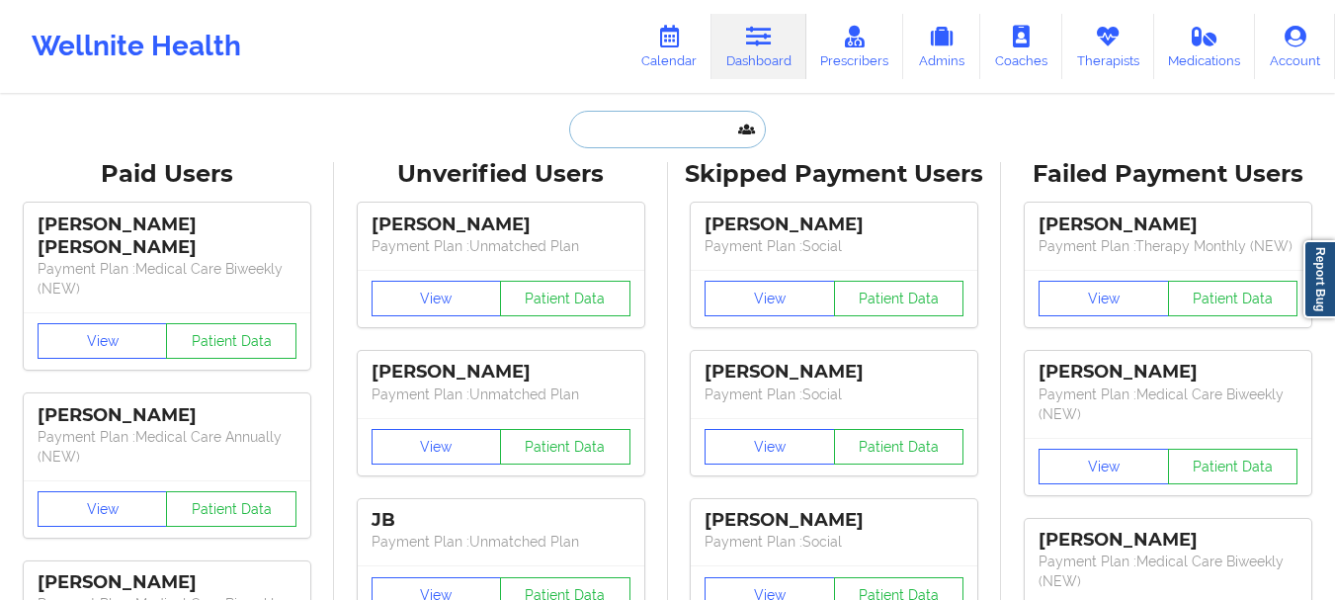
paste input "[EMAIL_ADDRESS][DOMAIN_NAME]"
type input "[EMAIL_ADDRESS][DOMAIN_NAME]"
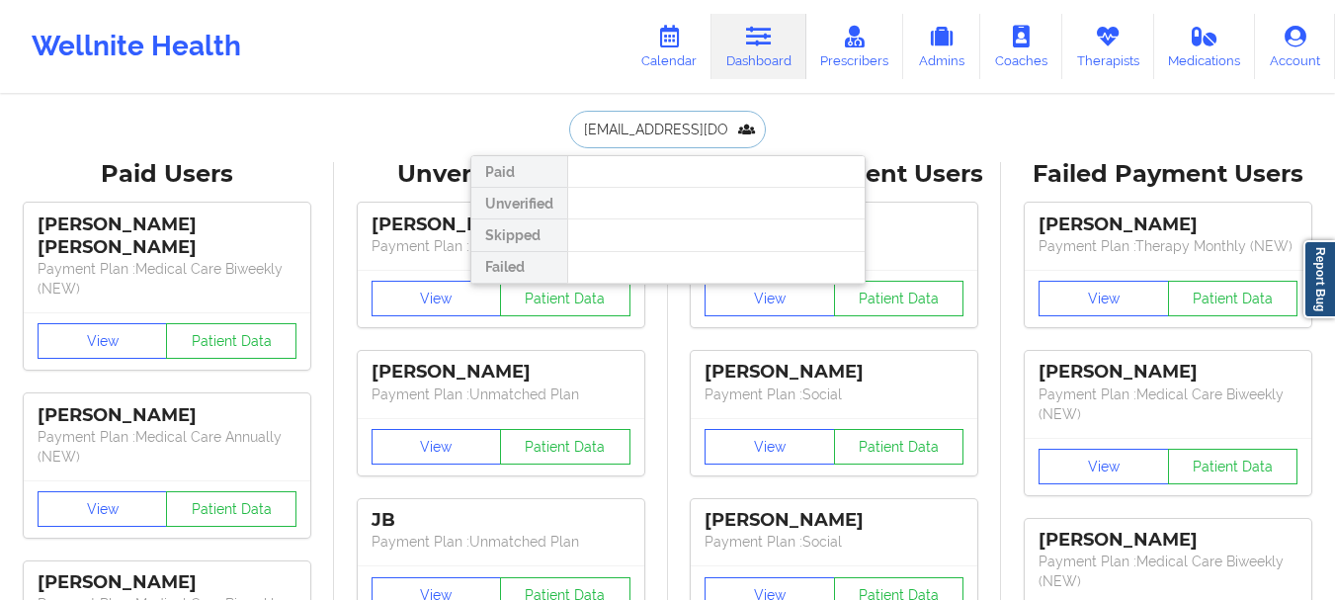
scroll to position [0, 10]
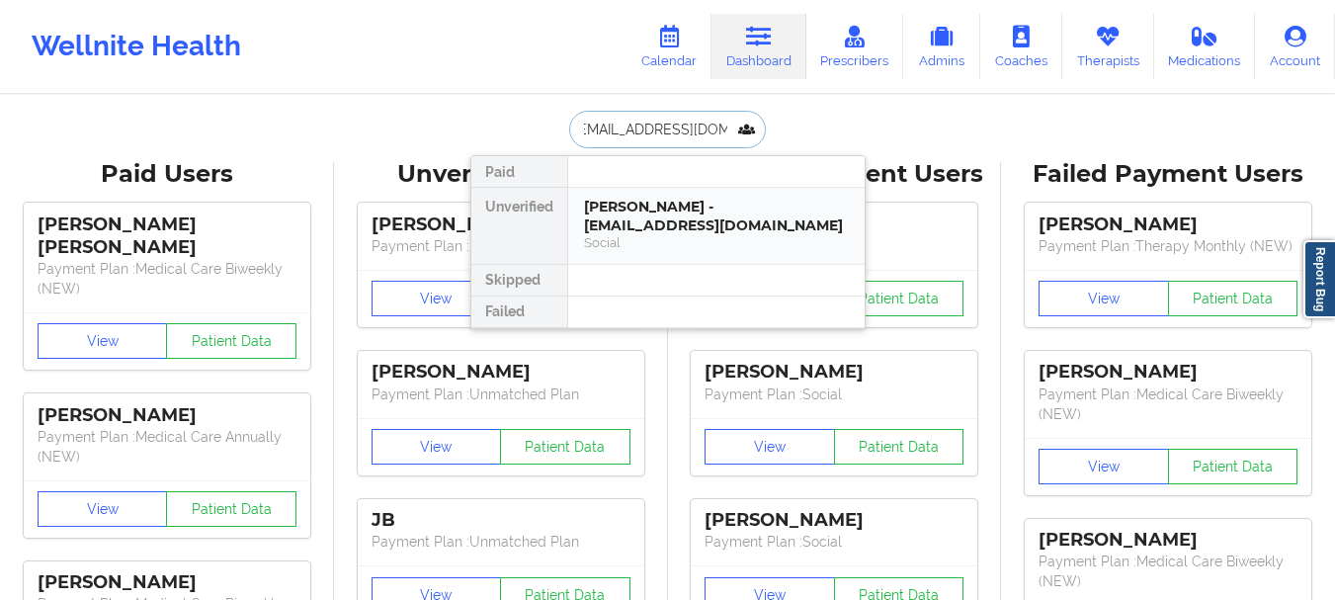
click at [655, 208] on div "[PERSON_NAME] - [EMAIL_ADDRESS][DOMAIN_NAME]" at bounding box center [716, 216] width 265 height 37
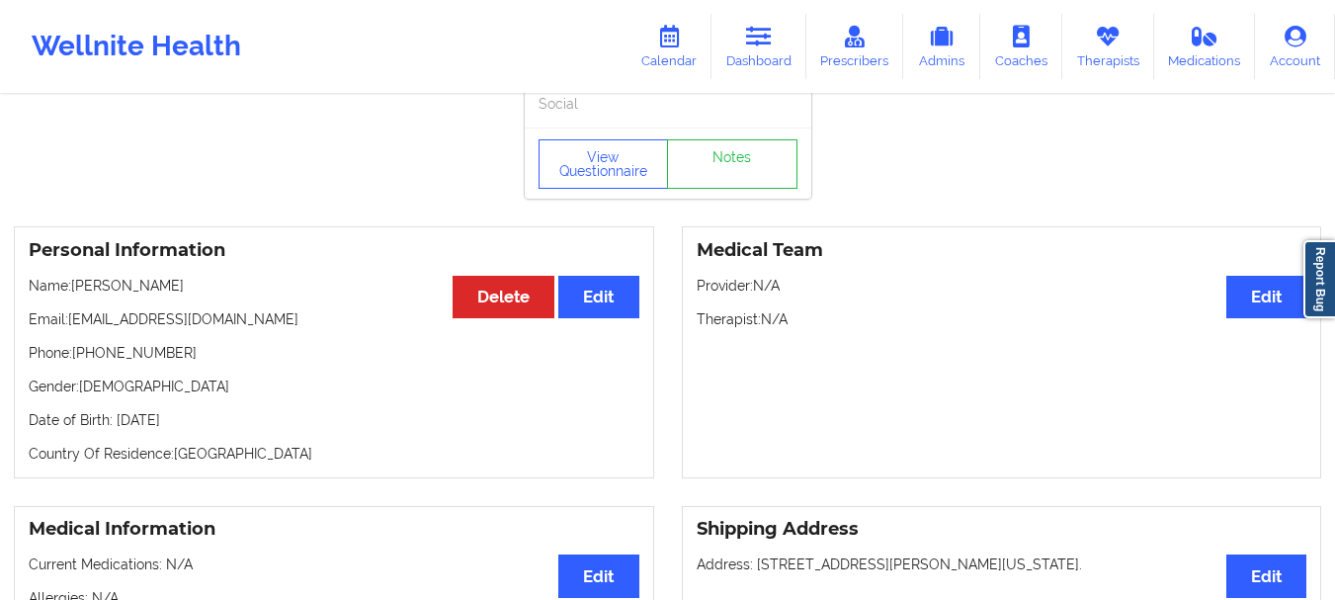
scroll to position [46, 0]
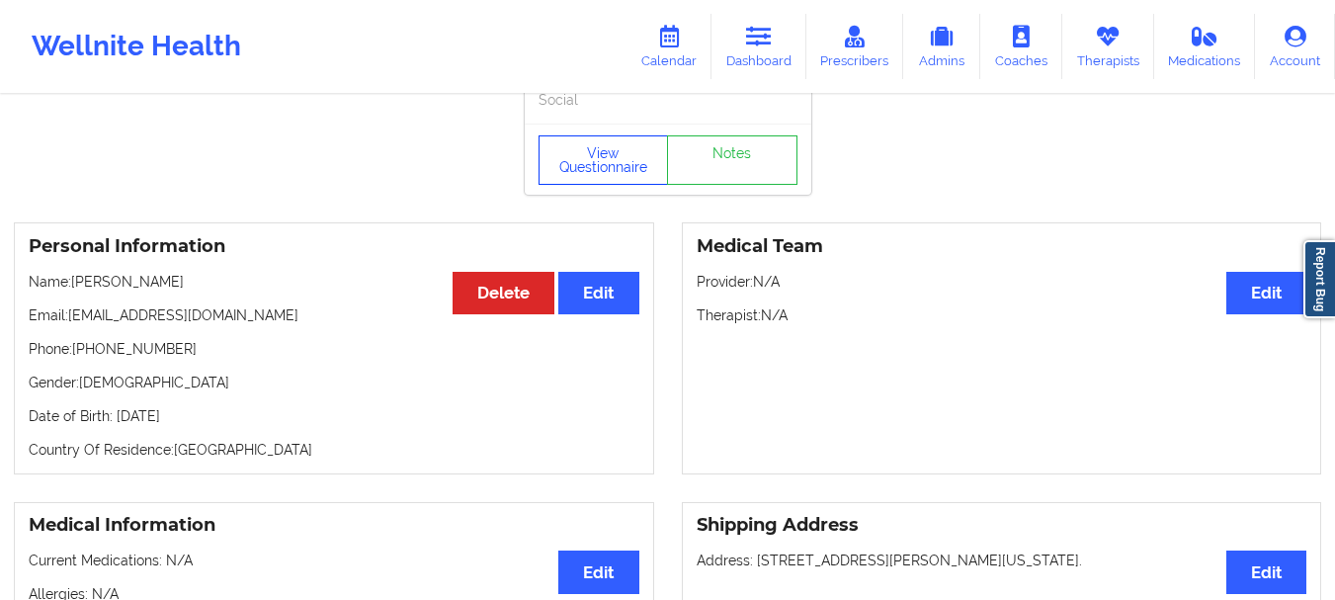
click at [591, 175] on button "View Questionnaire" at bounding box center [603, 159] width 130 height 49
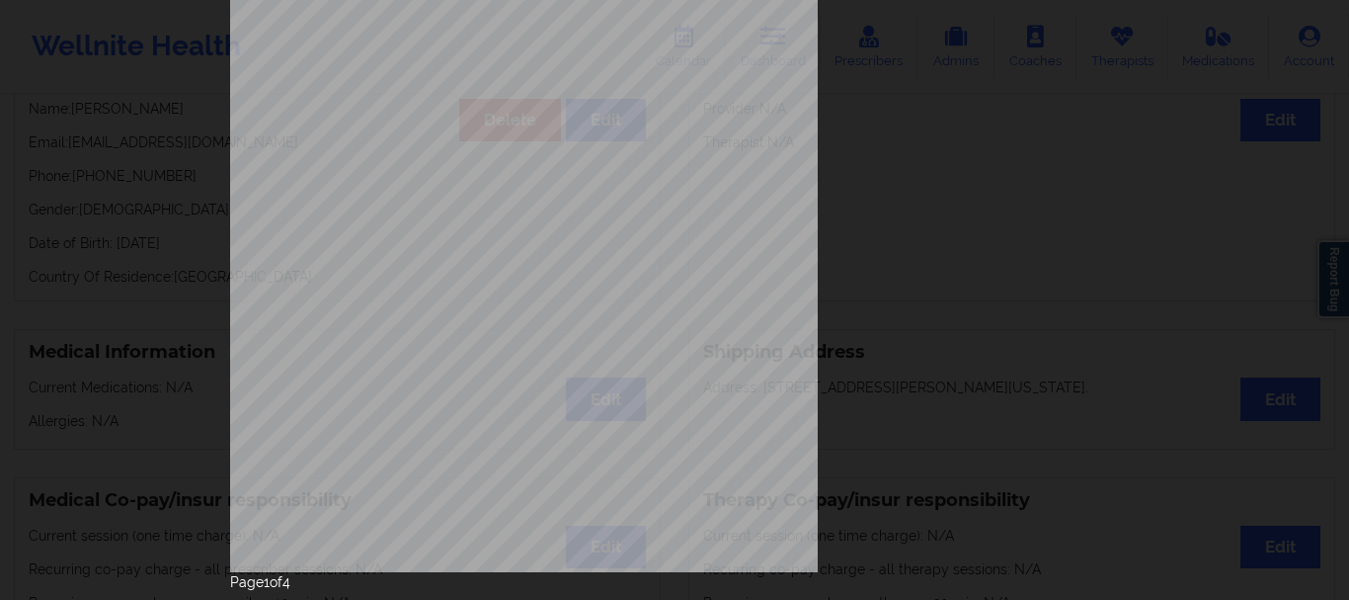
scroll to position [343, 0]
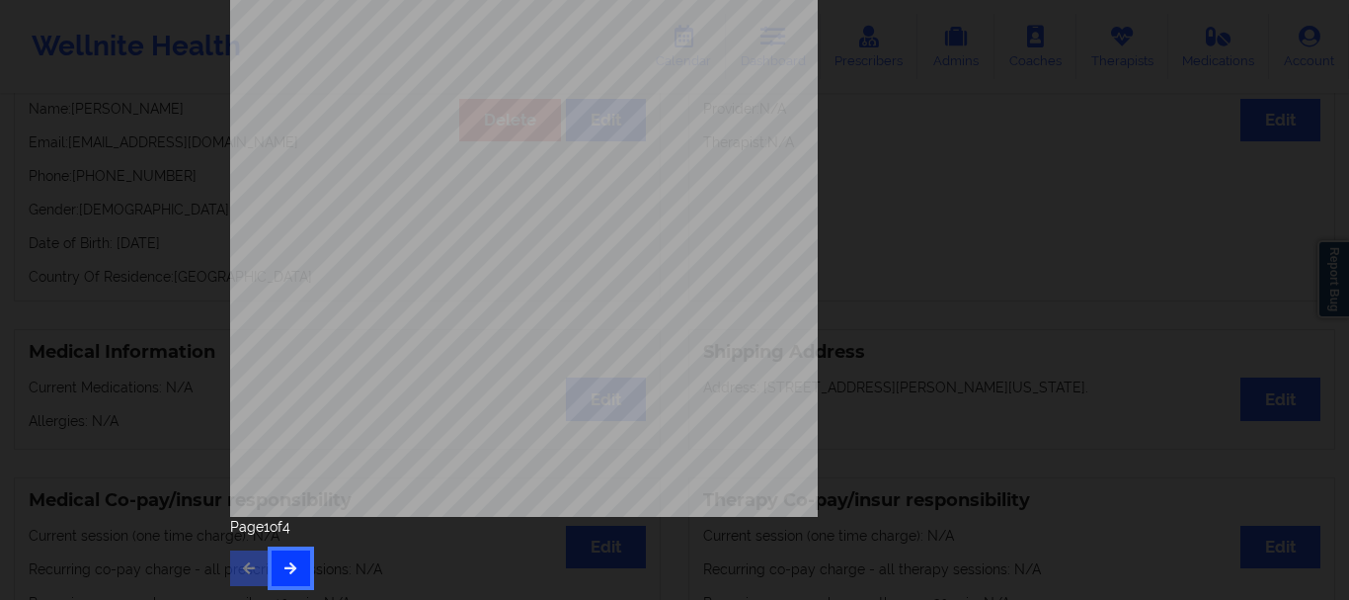
click at [287, 570] on icon "button" at bounding box center [291, 567] width 17 height 12
click at [289, 565] on icon "button" at bounding box center [291, 567] width 17 height 12
click at [295, 555] on button "button" at bounding box center [291, 568] width 39 height 36
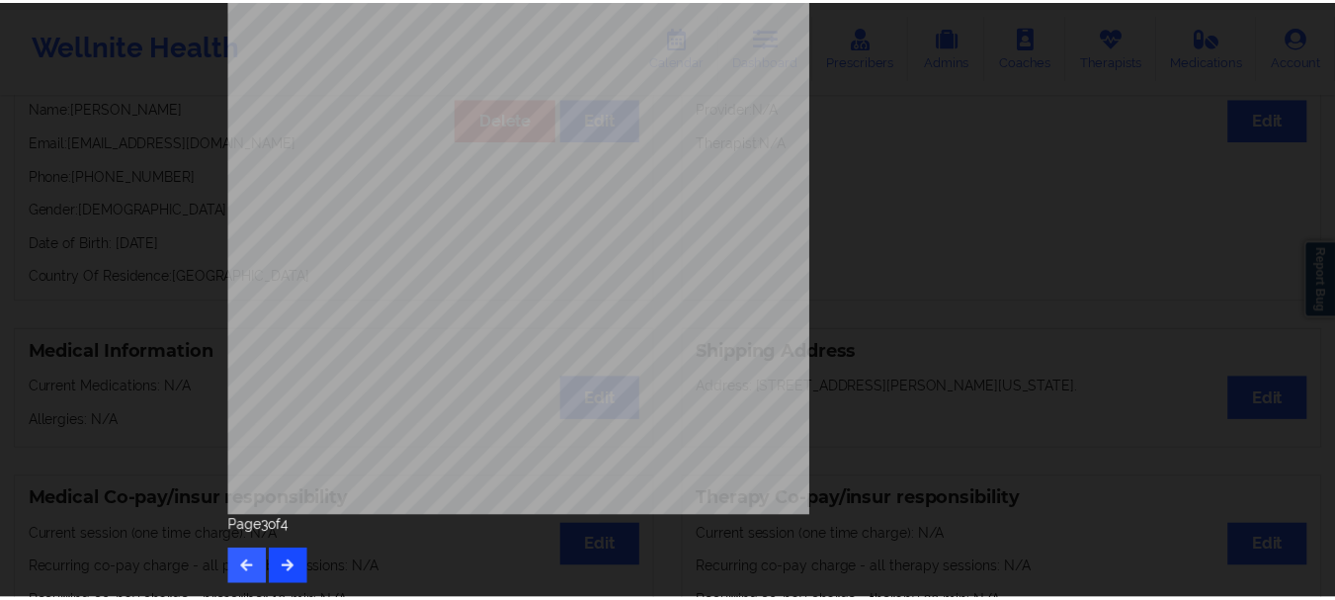
scroll to position [0, 0]
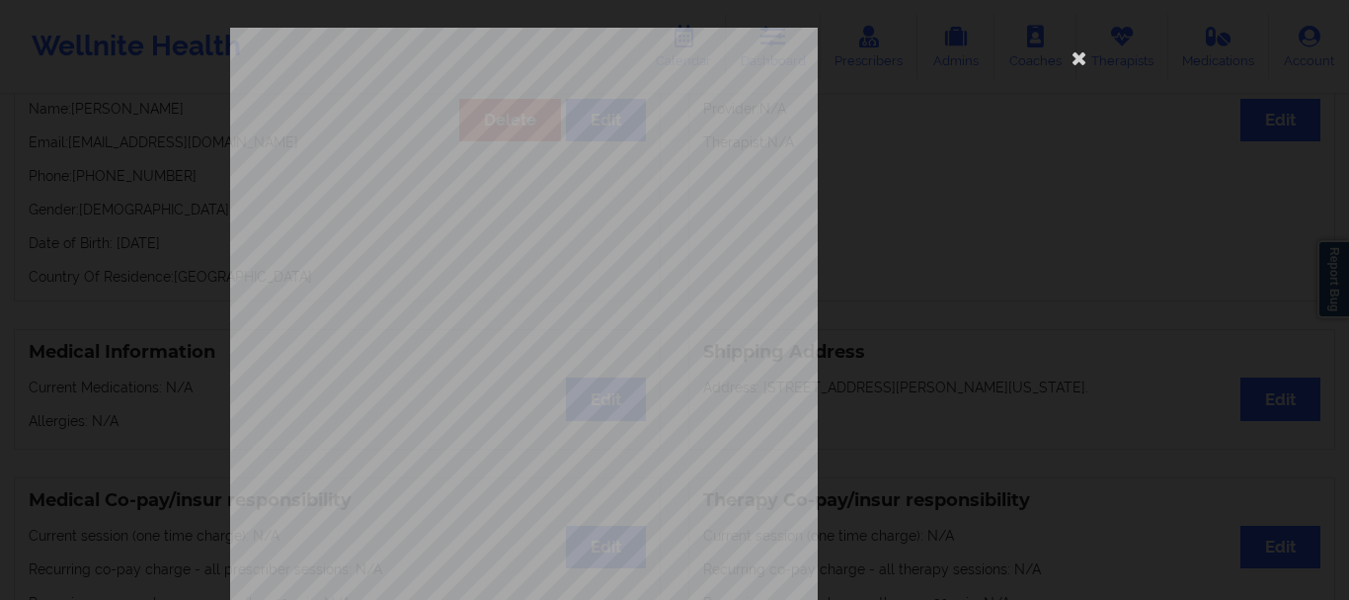
click at [857, 241] on div "Local Pharmacy Data [PERSON_NAME] [STREET_ADDRESS][PERSON_NAME] Where patient c…" at bounding box center [674, 444] width 889 height 832
click at [1076, 65] on icon at bounding box center [1080, 57] width 32 height 32
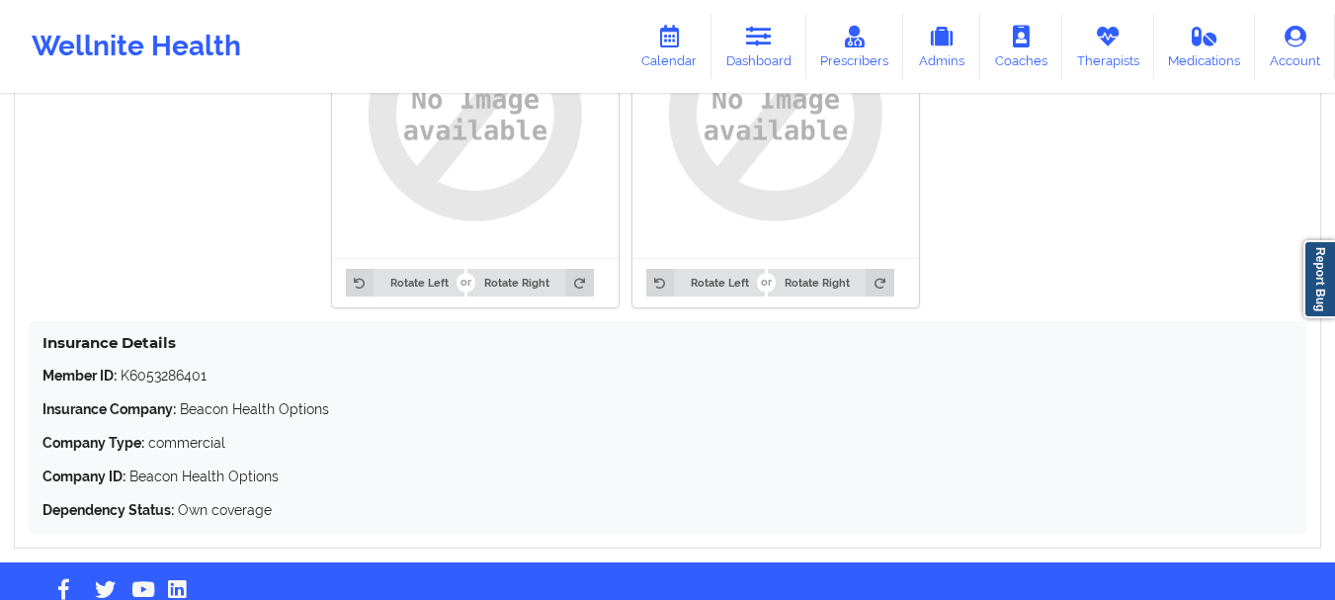
scroll to position [1643, 0]
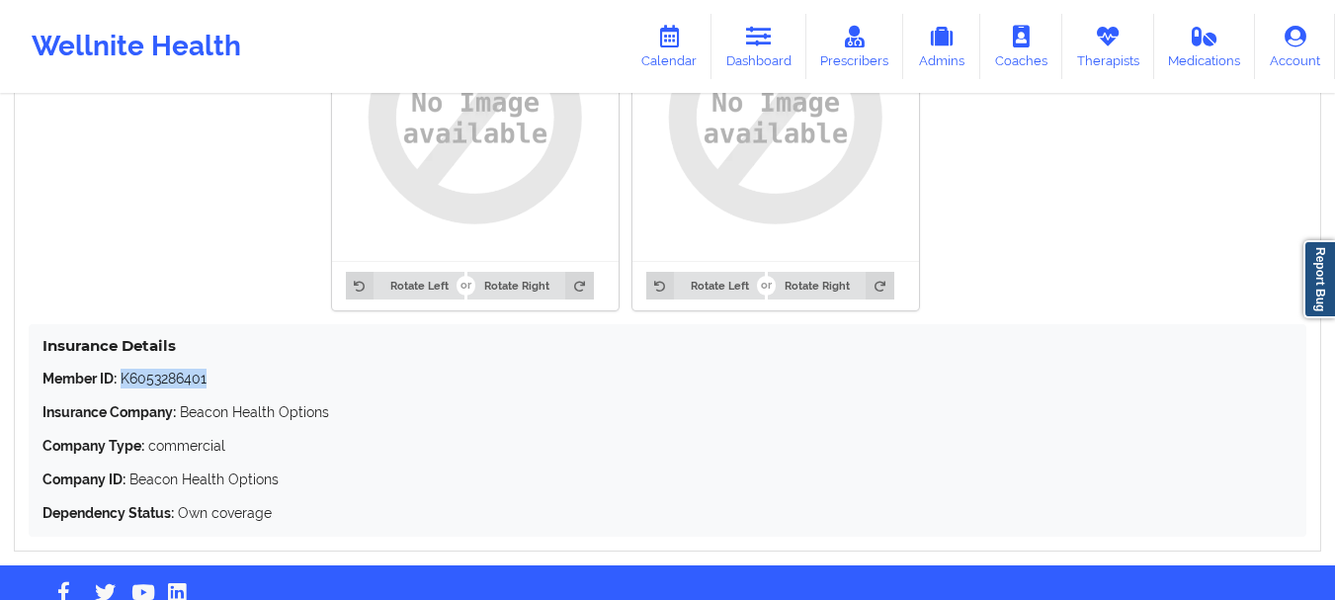
drag, startPoint x: 230, startPoint y: 388, endPoint x: 124, endPoint y: 385, distance: 105.7
click at [124, 385] on p "Member ID: K6053286401" at bounding box center [667, 378] width 1250 height 20
copy p "K6053286401"
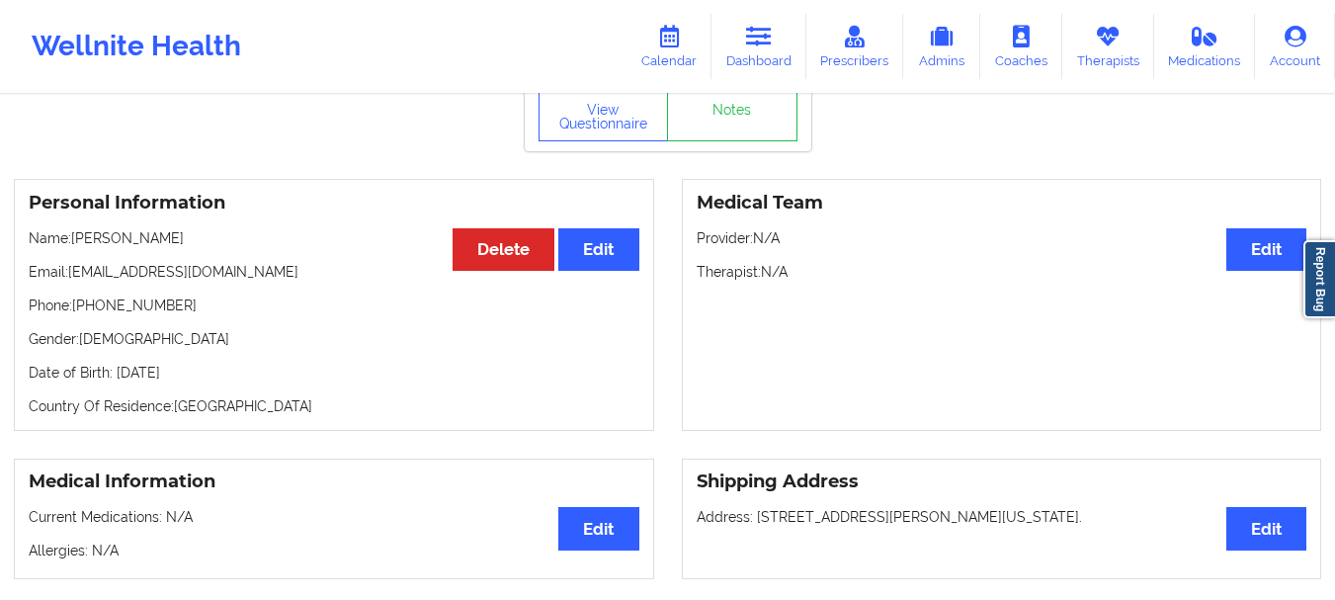
scroll to position [0, 0]
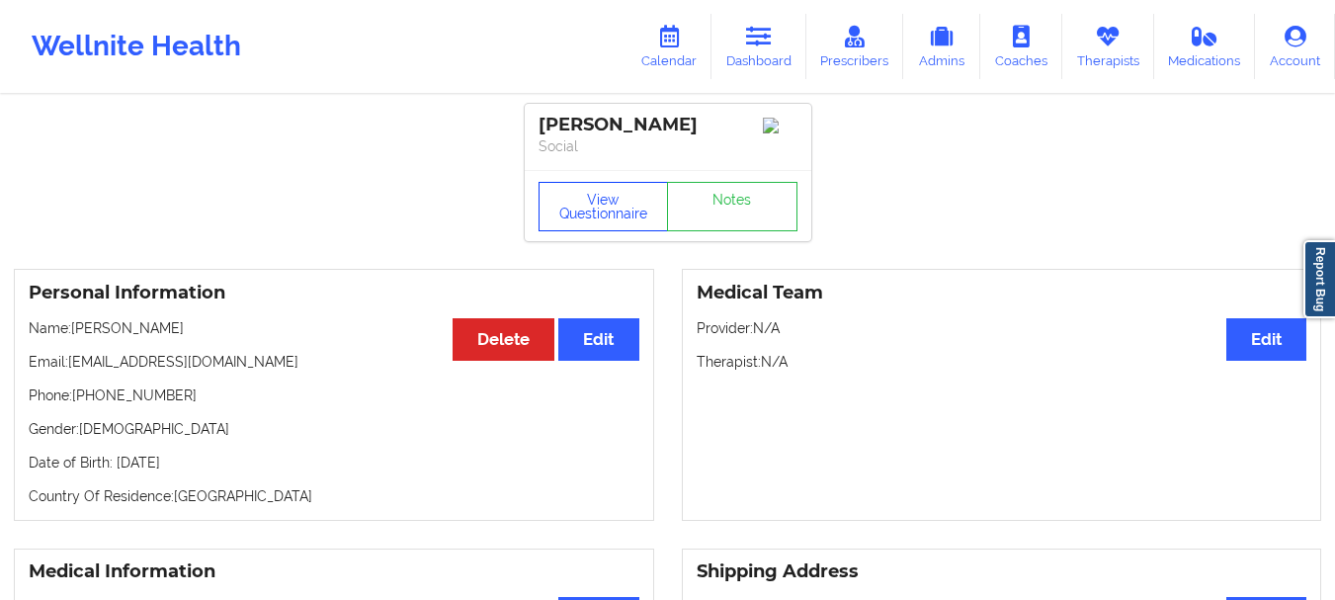
click at [645, 222] on button "View Questionnaire" at bounding box center [603, 206] width 130 height 49
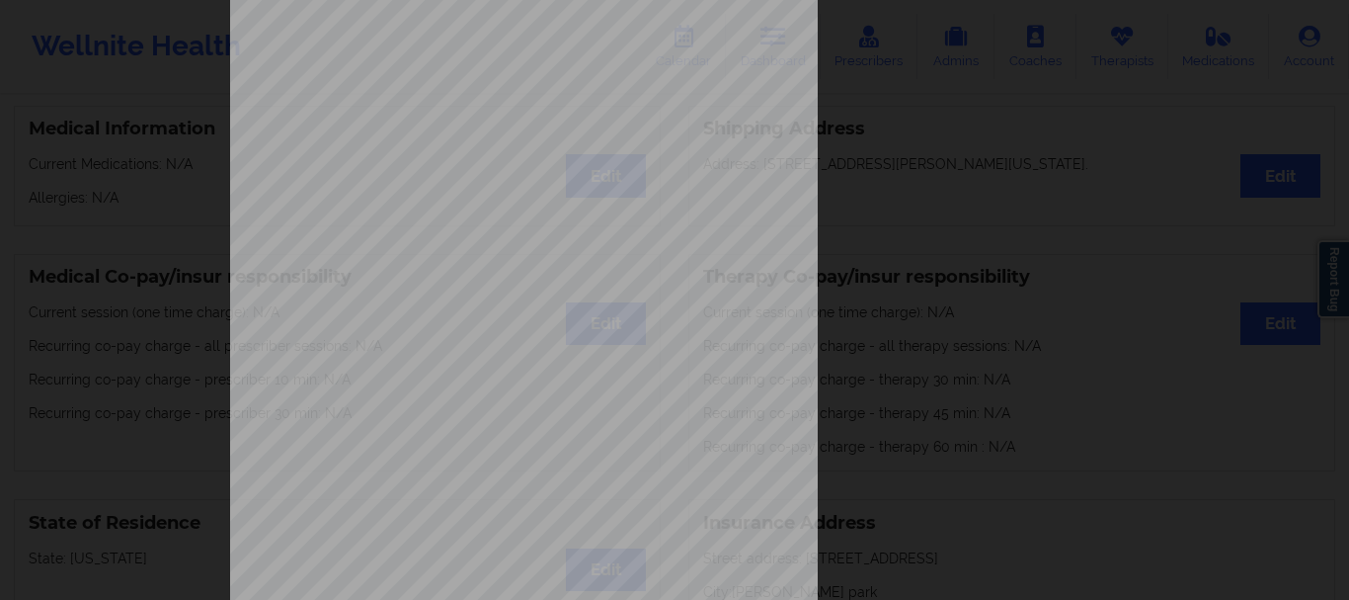
scroll to position [343, 0]
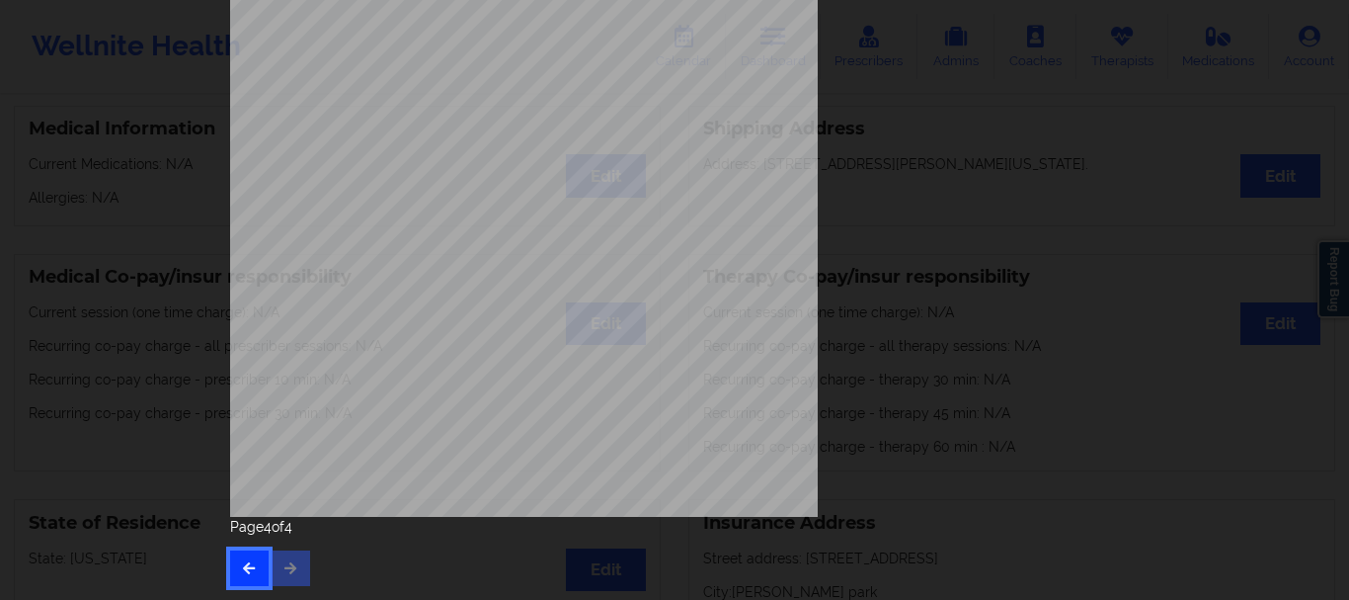
click at [257, 561] on button "button" at bounding box center [249, 568] width 39 height 36
click at [956, 259] on div "Have you ever suf fered from seizures or have you been treated with anti-seizur…" at bounding box center [674, 101] width 889 height 832
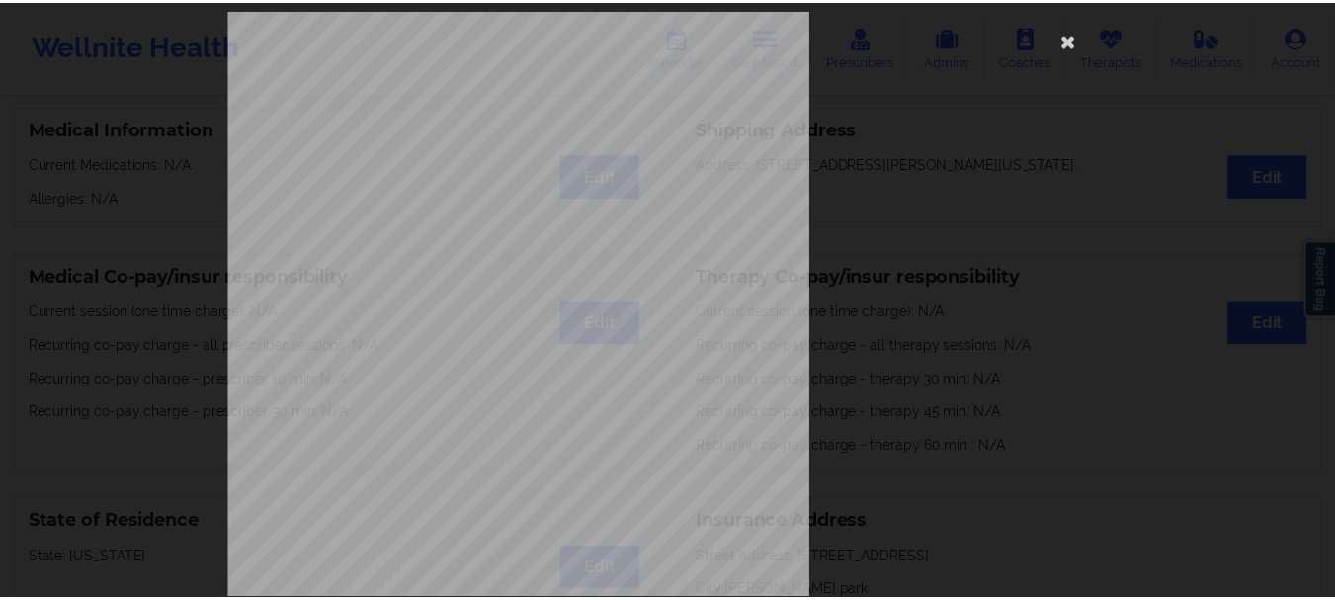
scroll to position [0, 0]
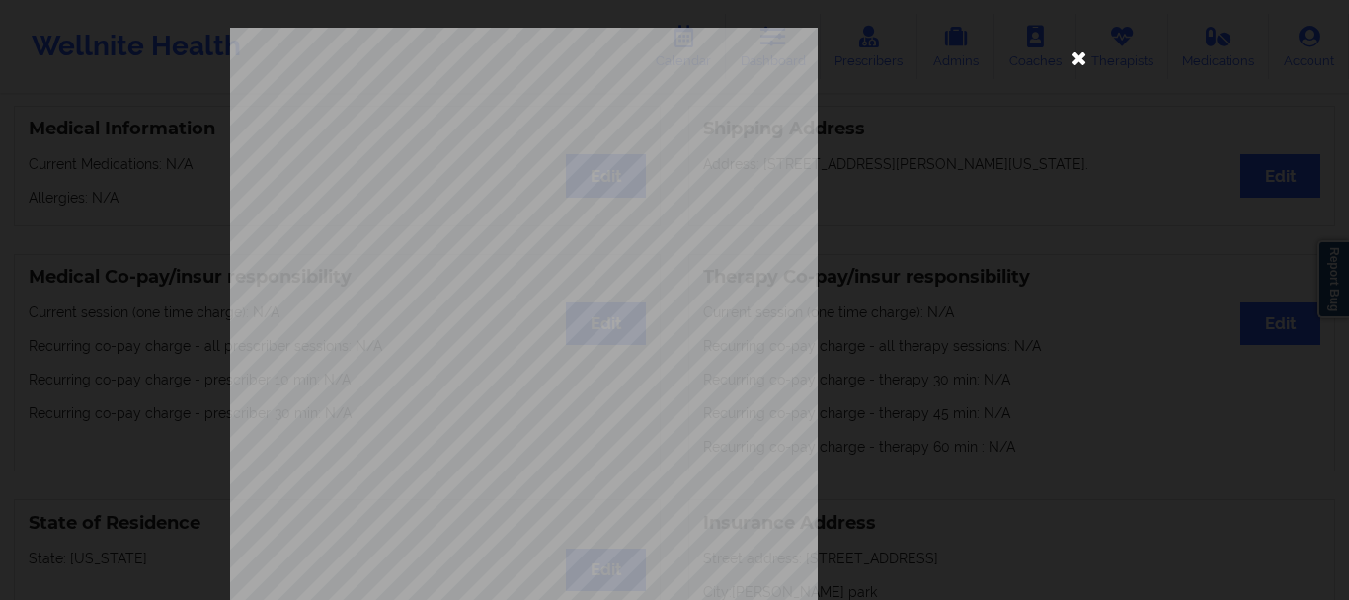
click at [1080, 64] on icon at bounding box center [1080, 57] width 32 height 32
